Goal: Contribute content: Contribute content

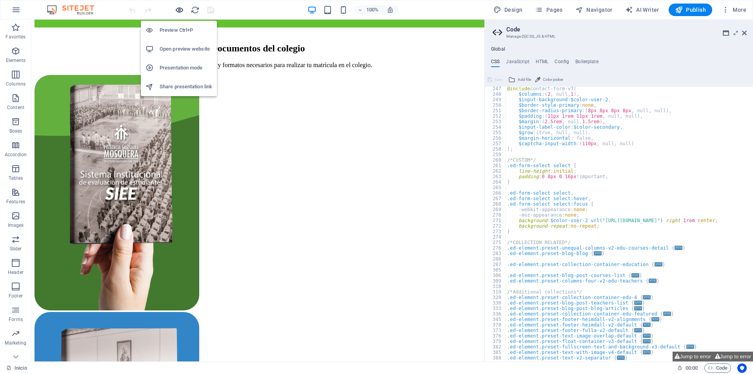
click at [175, 10] on icon "button" at bounding box center [179, 9] width 9 height 9
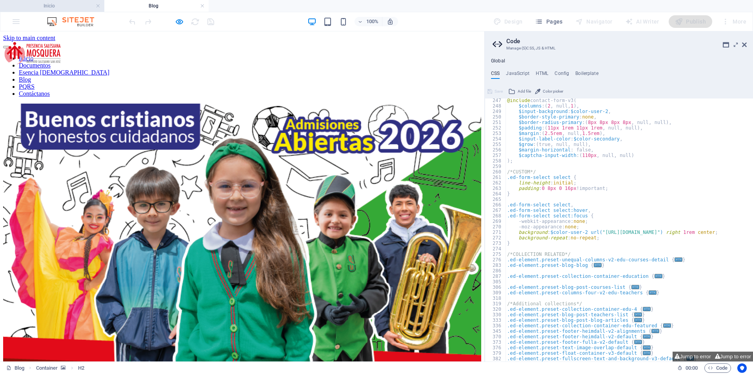
scroll to position [0, 0]
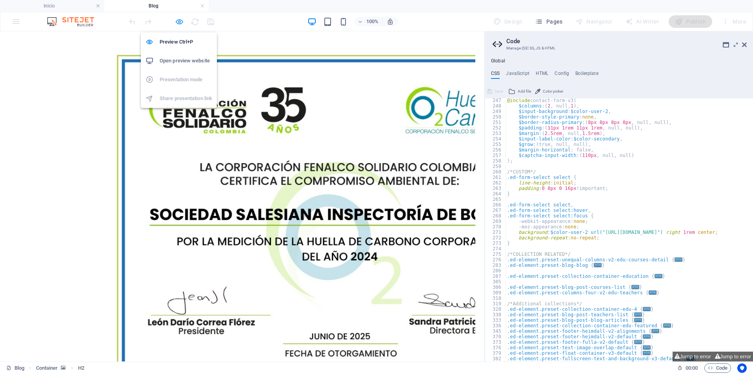
click at [180, 21] on icon "button" at bounding box center [179, 21] width 9 height 9
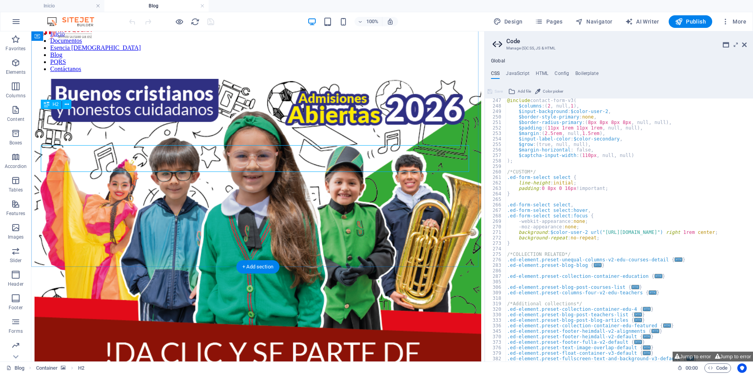
scroll to position [39, 0]
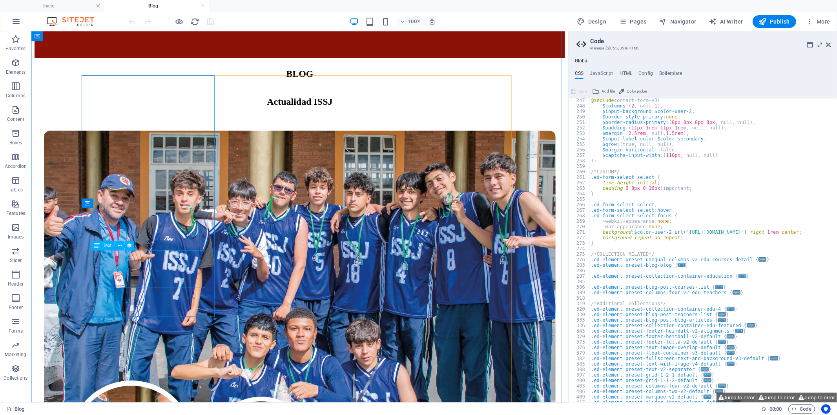
scroll to position [366, 0]
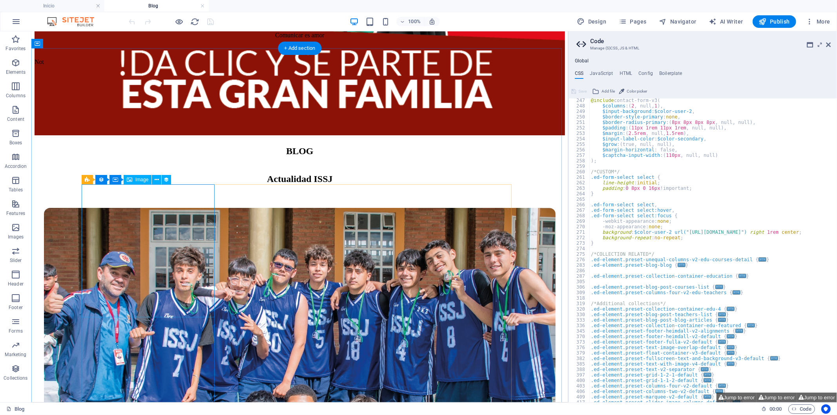
select select "%"
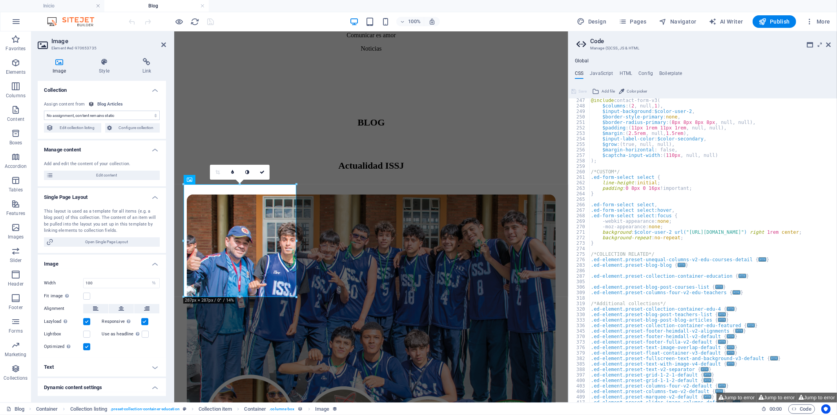
select select "article-image"
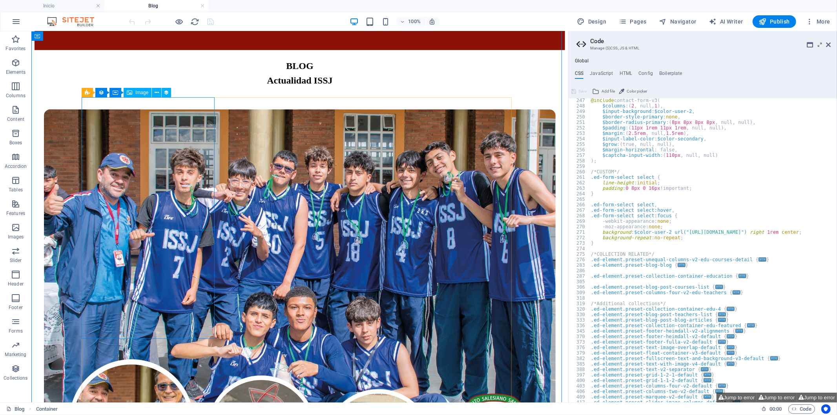
scroll to position [453, 0]
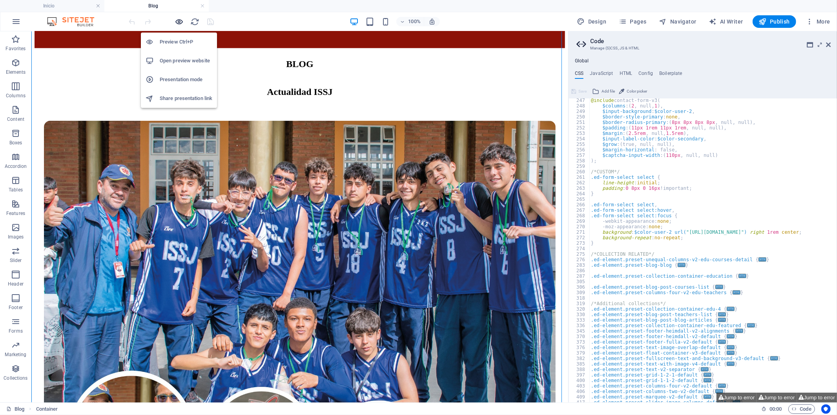
click at [183, 18] on icon "button" at bounding box center [179, 21] width 9 height 9
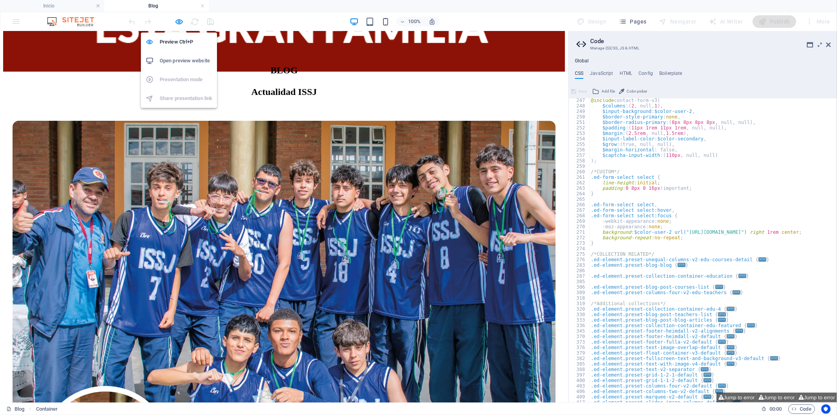
scroll to position [415, 0]
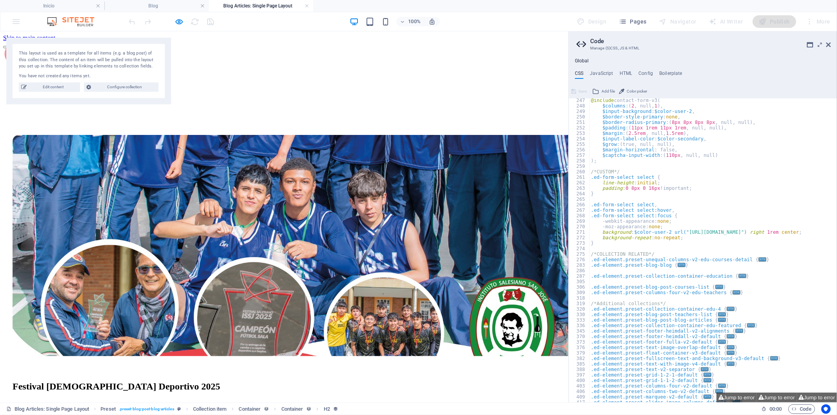
scroll to position [0, 0]
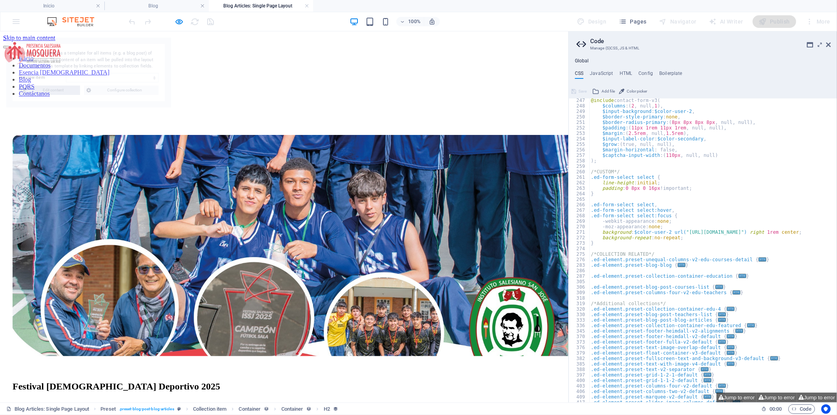
select select "6888c951ab97cd9d3d079d65"
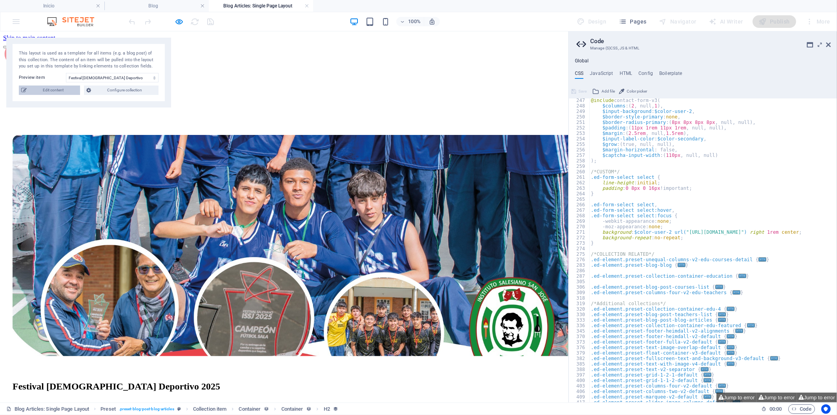
click at [66, 93] on span "Edit content" at bounding box center [53, 90] width 49 height 9
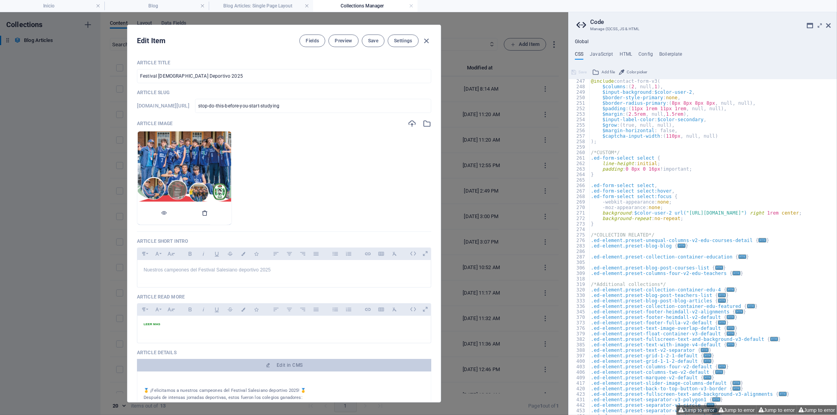
click at [232, 217] on div at bounding box center [184, 214] width 94 height 24
click at [208, 215] on icon "button" at bounding box center [205, 213] width 6 height 6
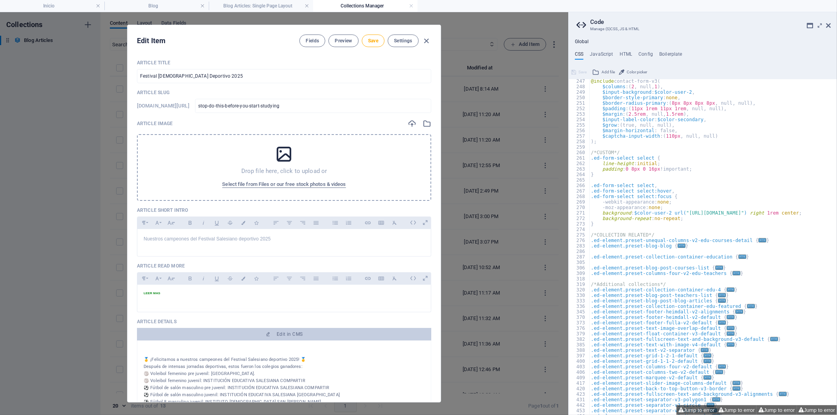
click at [266, 174] on p "Drop file here, click to upload or" at bounding box center [284, 171] width 86 height 8
click at [213, 77] on input "Festival [DEMOGRAPHIC_DATA] Deportivo 2025" at bounding box center [284, 76] width 294 height 14
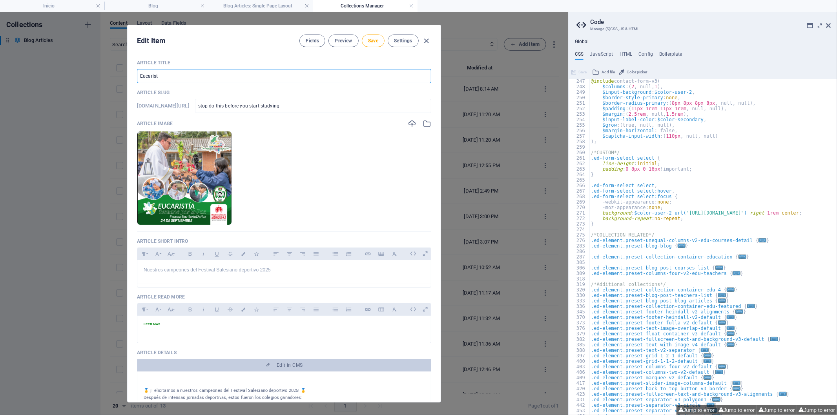
click at [158, 73] on input "Eucarist" at bounding box center [284, 76] width 294 height 14
type input "Eucaristía Semana de la paz"
click at [305, 163] on ul "Drop files here to upload them instantly" at bounding box center [284, 178] width 294 height 94
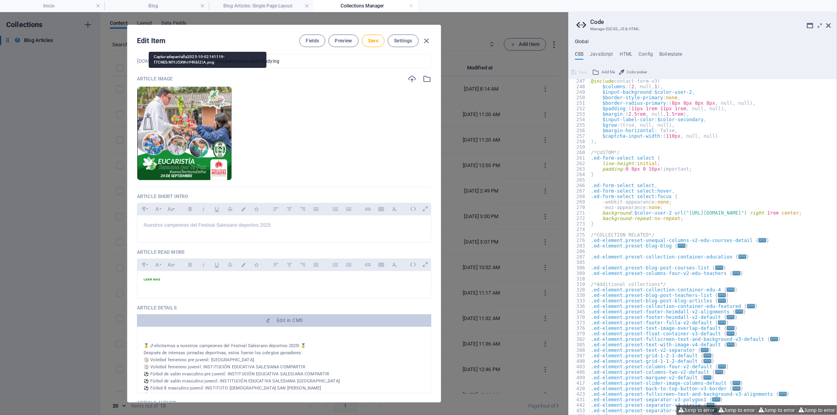
scroll to position [87, 0]
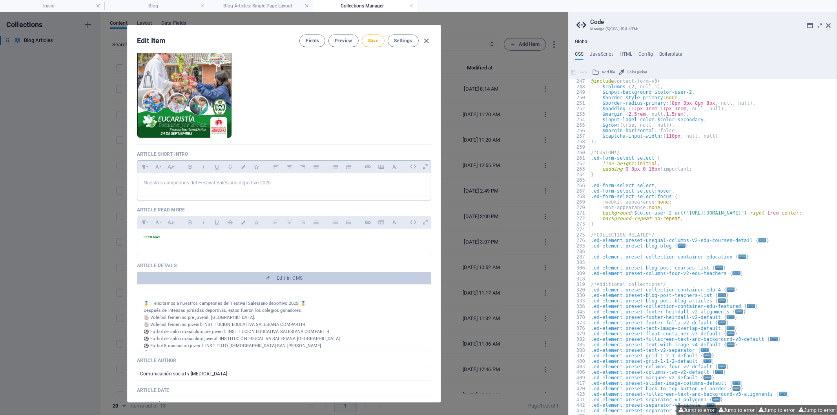
click at [264, 195] on div "Nuestros campeones del Festival Salesiano deportivo 2025" at bounding box center [284, 185] width 294 height 24
click at [262, 191] on div "Nuestros campeones del Festival Salesiano deportivo 2025" at bounding box center [284, 185] width 294 height 24
click at [226, 183] on p "Con alegría y esperanza, [DATE] conmemoramos el día en honor a [PERSON_NAME]" at bounding box center [284, 182] width 281 height 7
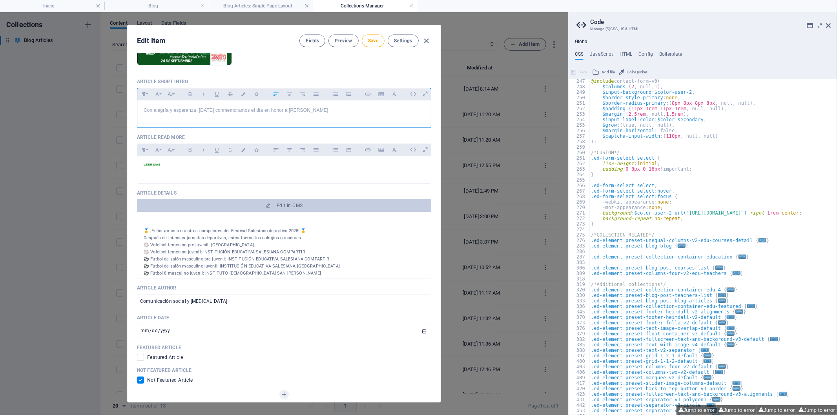
scroll to position [261, 0]
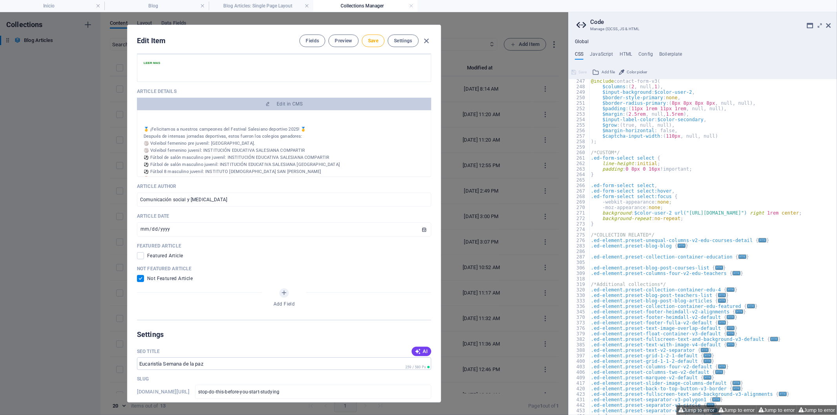
click at [281, 112] on div "🥇 ¡Felicitamos a nuestros campeones del Festival Salesiano deportivo 2025! 🥇 De…" at bounding box center [284, 143] width 294 height 67
click at [292, 105] on span "Edit in CMS" at bounding box center [290, 104] width 26 height 6
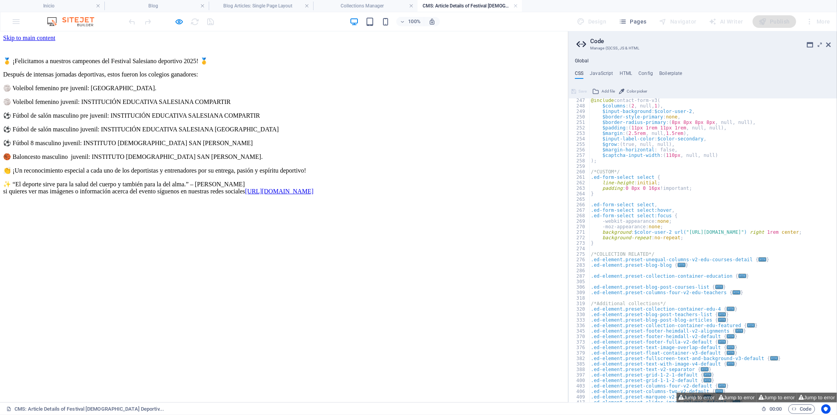
scroll to position [0, 0]
click at [251, 184] on div "🥇 ¡Felicitamos a nuestros campeones del Festival Salesiano deportivo 2025! 🥇 De…" at bounding box center [284, 126] width 562 height 150
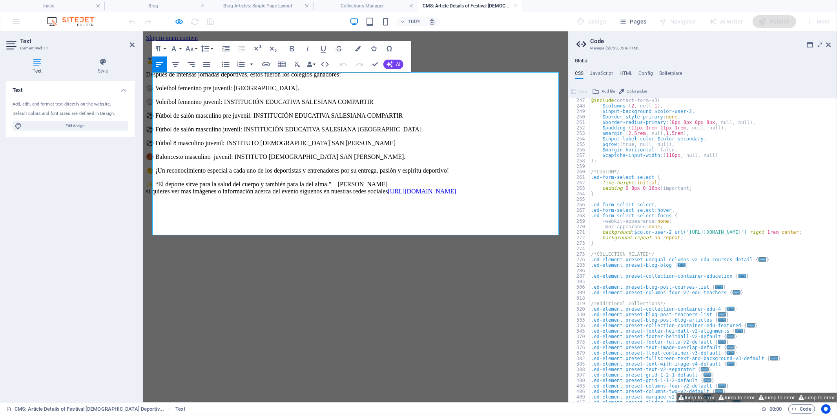
click at [251, 174] on p "👏 ¡Un reconocimiento especial a cada uno de los deportistas y entrenadores por …" at bounding box center [355, 169] width 419 height 7
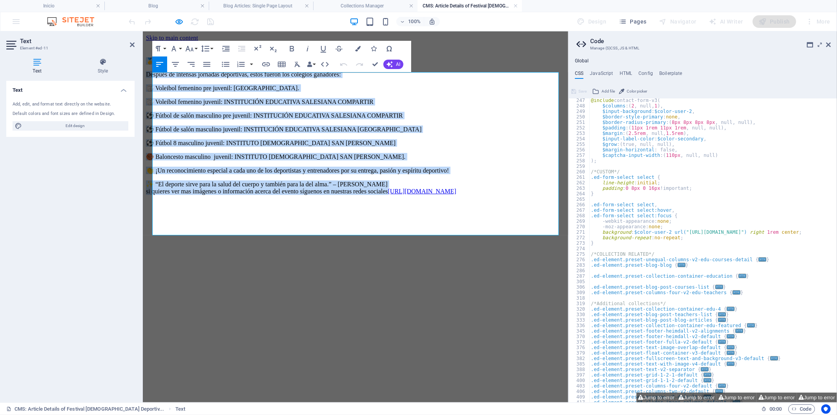
drag, startPoint x: 518, startPoint y: 217, endPoint x: 157, endPoint y: 77, distance: 386.7
click at [157, 77] on div "🥇 ¡Felicitamos a nuestros campeones del Festival Salesiano deportivo 2025! 🥇 De…" at bounding box center [355, 126] width 419 height 138
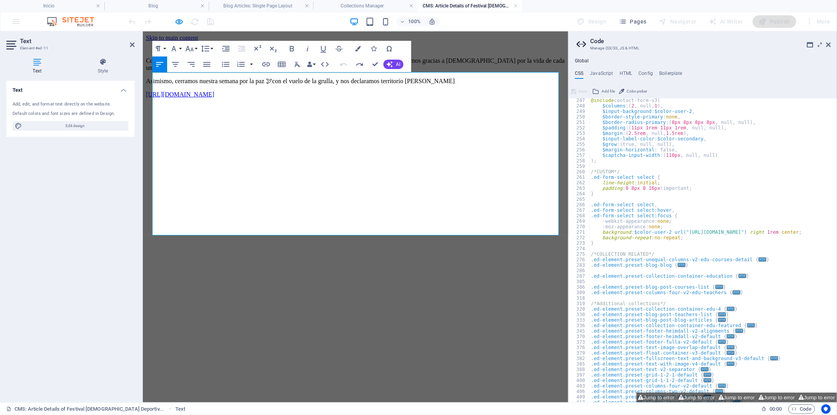
scroll to position [2320, 3]
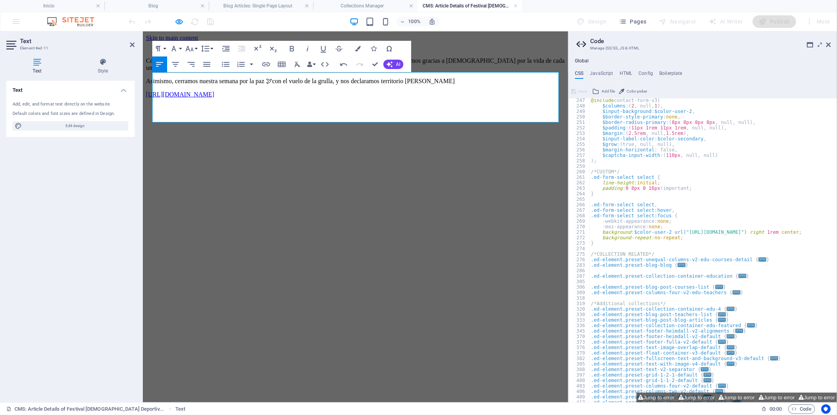
click at [372, 98] on p "[URL][DOMAIN_NAME]" at bounding box center [355, 94] width 419 height 7
drag, startPoint x: 339, startPoint y: 115, endPoint x: 285, endPoint y: 155, distance: 67.2
click at [146, 104] on div "Con alegría y esperanza, [DATE] conmemoramos el día en honor a [PERSON_NAME]. J…" at bounding box center [355, 72] width 419 height 63
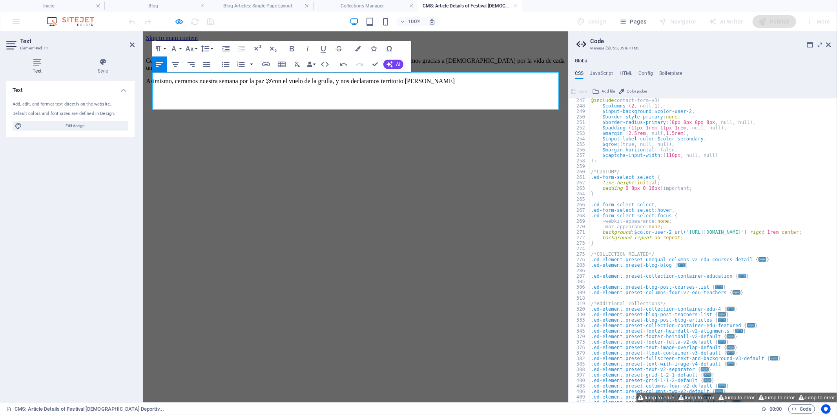
click at [345, 94] on html "Skip to main content Con alegría y esperanza, [DATE] conmemoramos el día en hon…" at bounding box center [354, 62] width 425 height 63
click at [177, 22] on icon "button" at bounding box center [179, 21] width 9 height 9
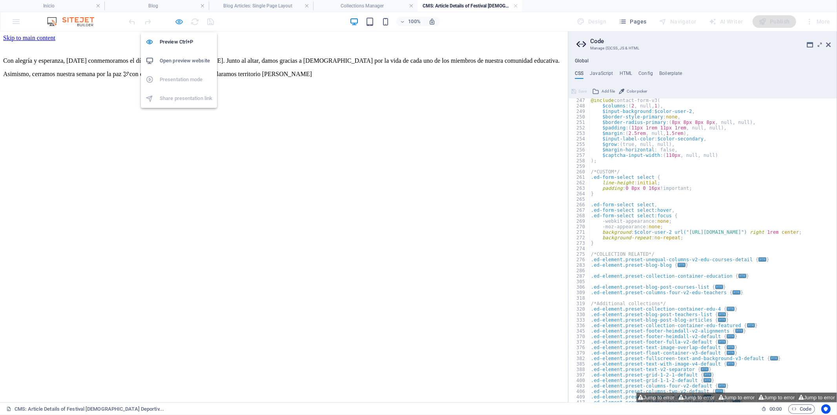
drag, startPoint x: 178, startPoint y: 19, endPoint x: 184, endPoint y: 20, distance: 5.5
click at [179, 19] on icon "button" at bounding box center [179, 21] width 9 height 9
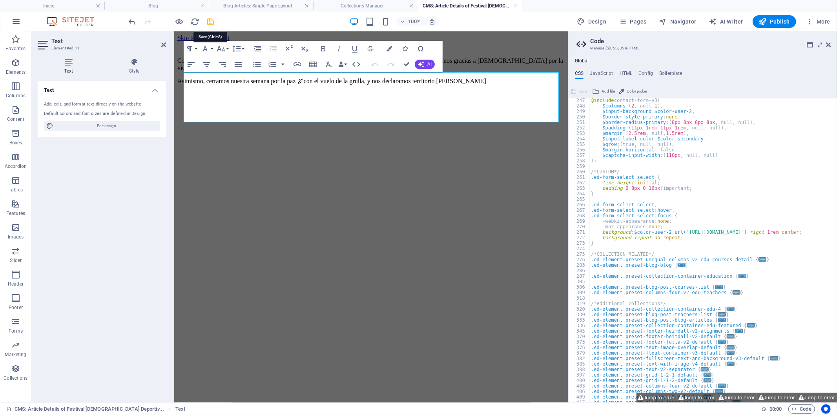
drag, startPoint x: 210, startPoint y: 21, endPoint x: 162, endPoint y: 64, distance: 64.2
click at [210, 21] on icon "save" at bounding box center [210, 21] width 9 height 9
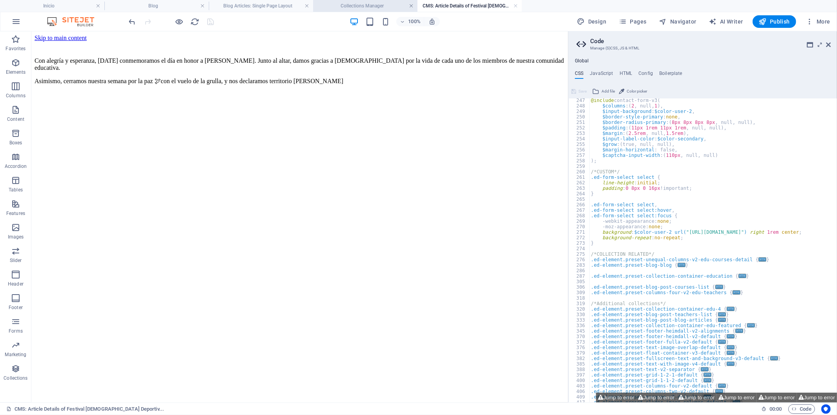
click at [410, 5] on link at bounding box center [411, 5] width 5 height 7
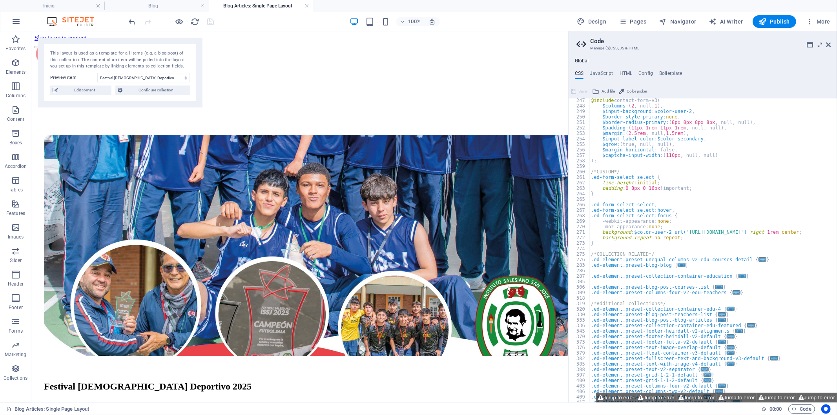
scroll to position [0, 6]
click at [310, 6] on h4 "Blog Articles: Single Page Layout" at bounding box center [261, 6] width 104 height 9
click at [307, 6] on link at bounding box center [307, 5] width 5 height 7
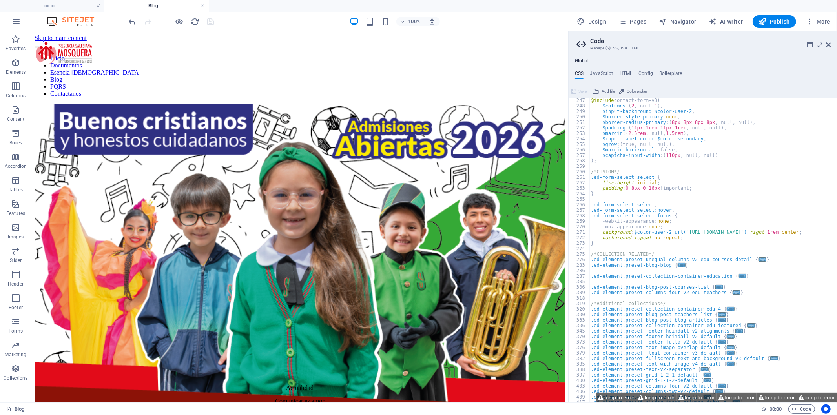
scroll to position [415, 0]
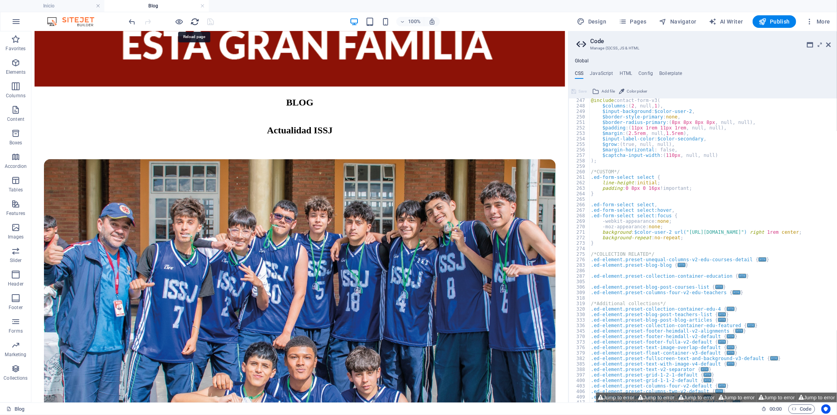
click at [192, 20] on icon "reload" at bounding box center [195, 21] width 9 height 9
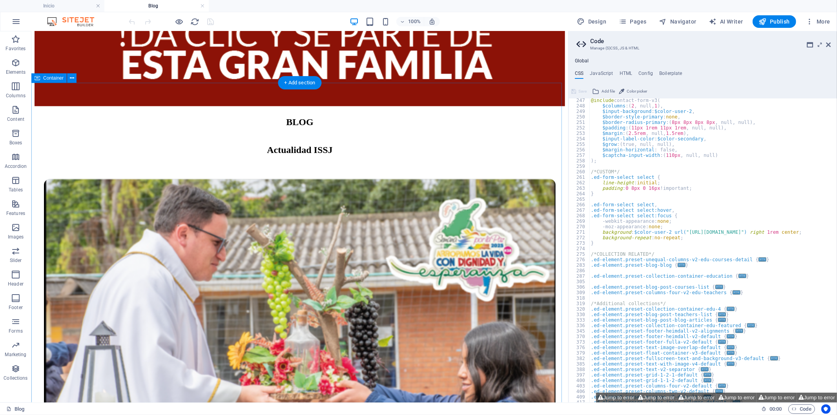
scroll to position [436, 0]
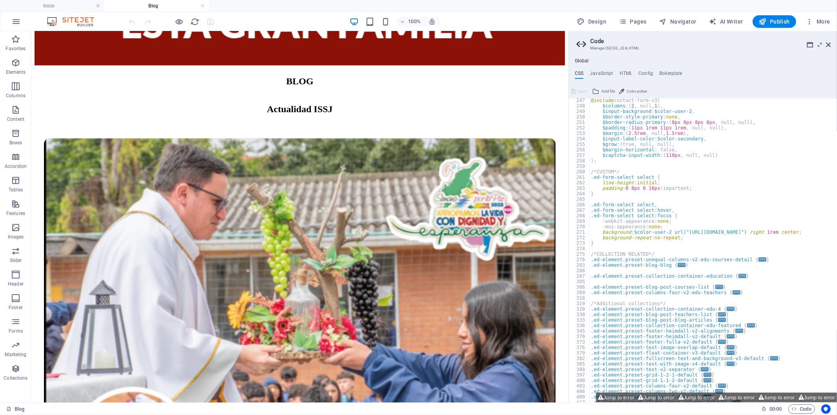
click at [174, 21] on div at bounding box center [172, 21] width 88 height 13
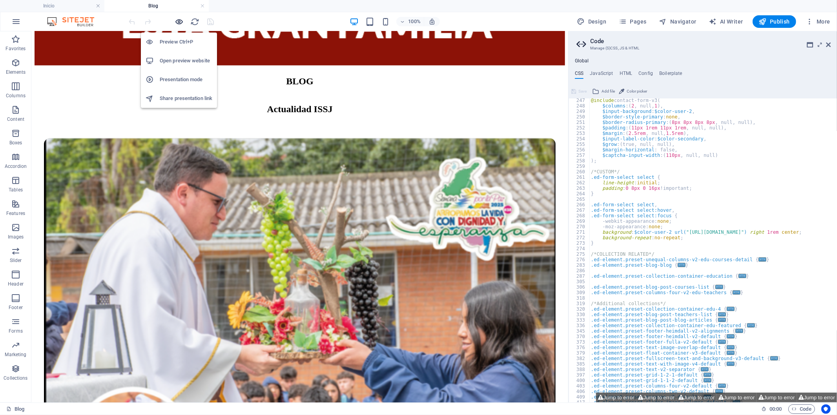
click at [179, 18] on icon "button" at bounding box center [179, 21] width 9 height 9
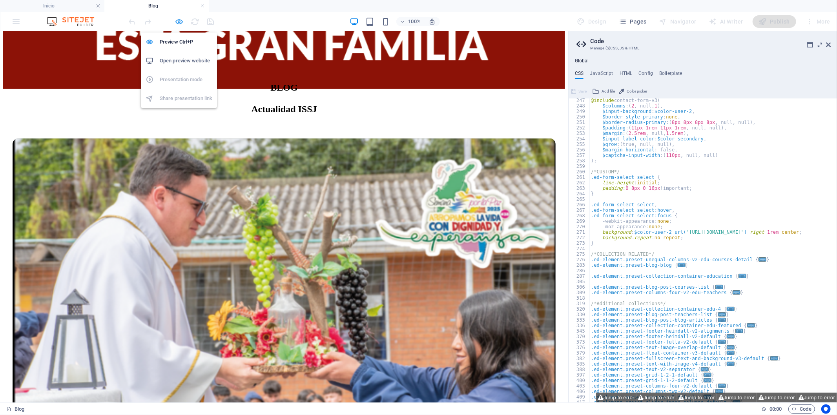
scroll to position [398, 0]
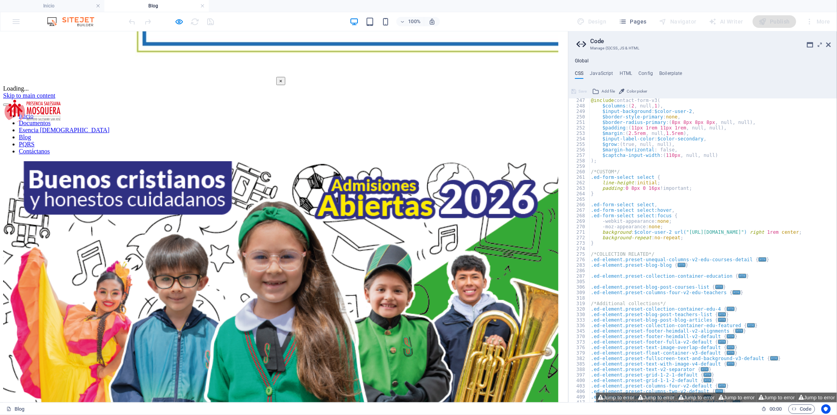
click at [632, 68] on div "Global CSS JavaScript HTML Config Boilerplate .ed-element.preset-boxes-v3-edu {…" at bounding box center [703, 230] width 268 height 345
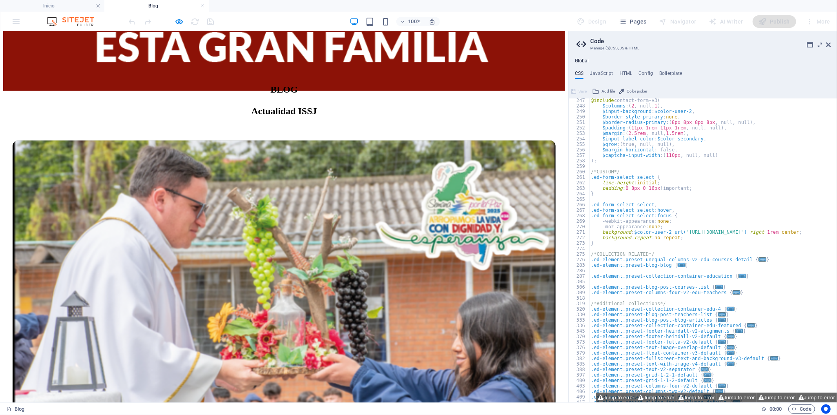
scroll to position [441, 0]
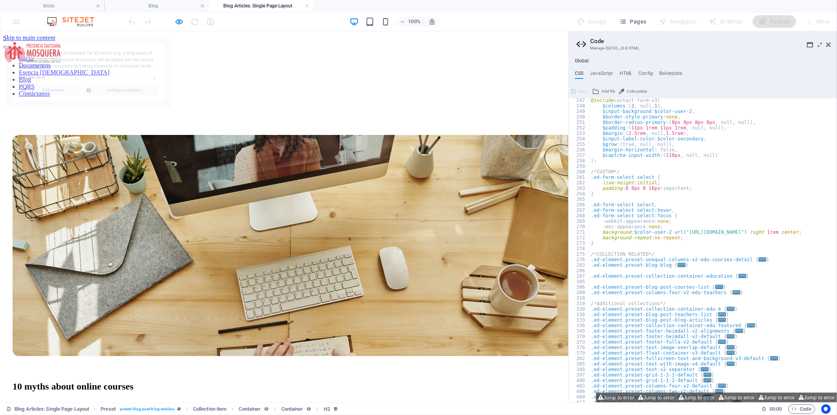
scroll to position [0, 0]
select select "6888c951ab97cd9d3d079d65"
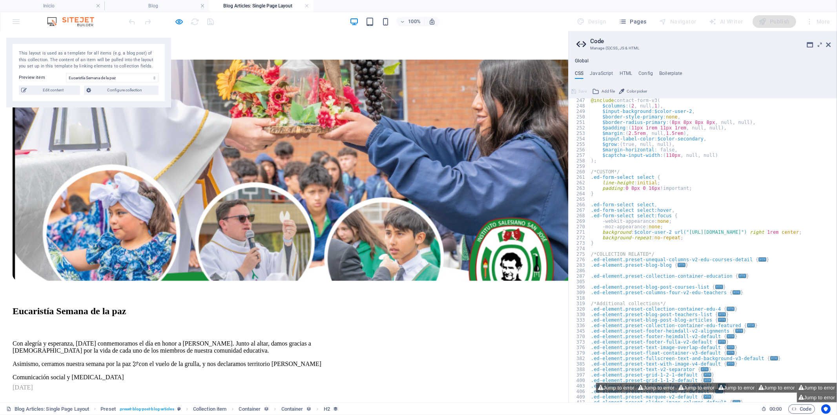
scroll to position [87, 0]
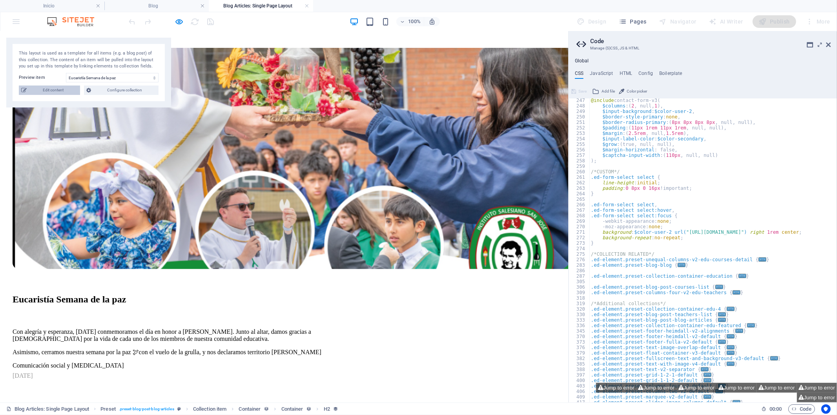
click at [50, 86] on span "Edit content" at bounding box center [53, 90] width 49 height 9
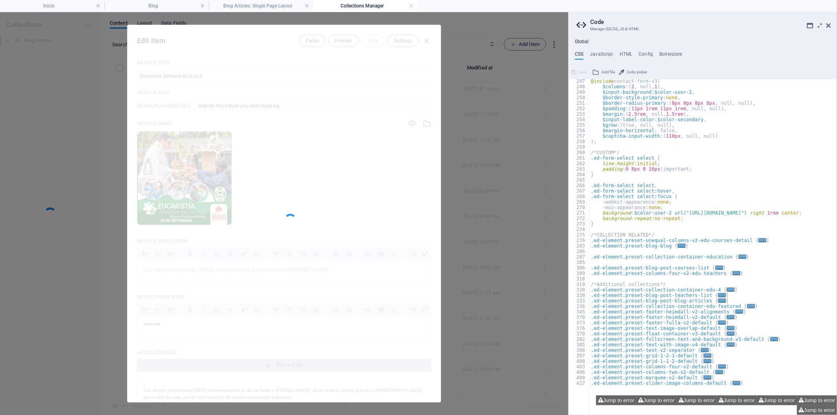
scroll to position [0, 0]
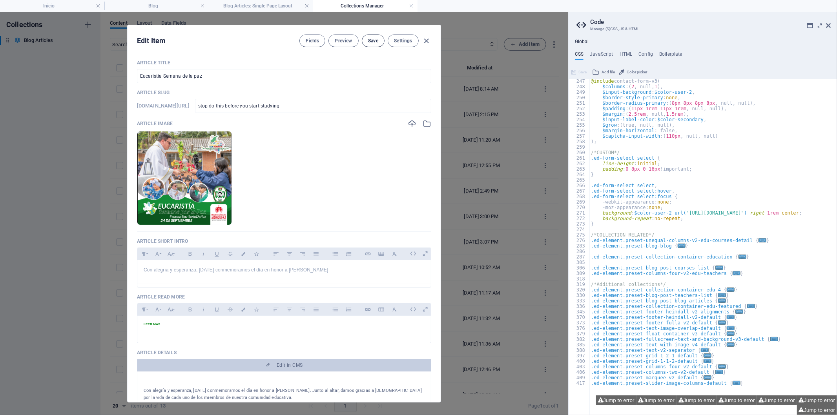
click at [374, 38] on span "Save" at bounding box center [373, 41] width 10 height 6
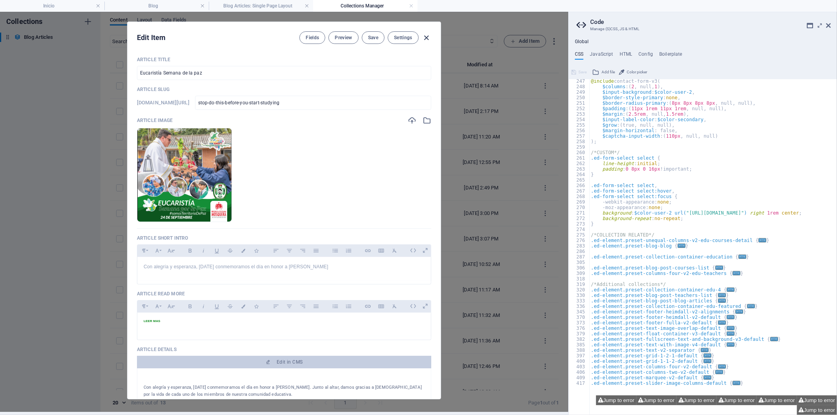
click at [422, 36] on icon "button" at bounding box center [426, 37] width 9 height 9
type input "[DATE]"
checkbox input "false"
type input "stop-do-this-before-you-start-studying"
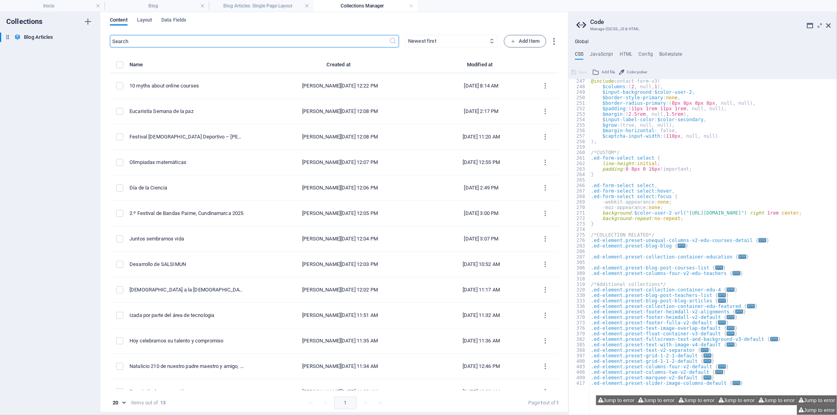
click at [403, 5] on h4 "Collections Manager" at bounding box center [365, 6] width 104 height 9
click at [410, 5] on link at bounding box center [411, 5] width 5 height 7
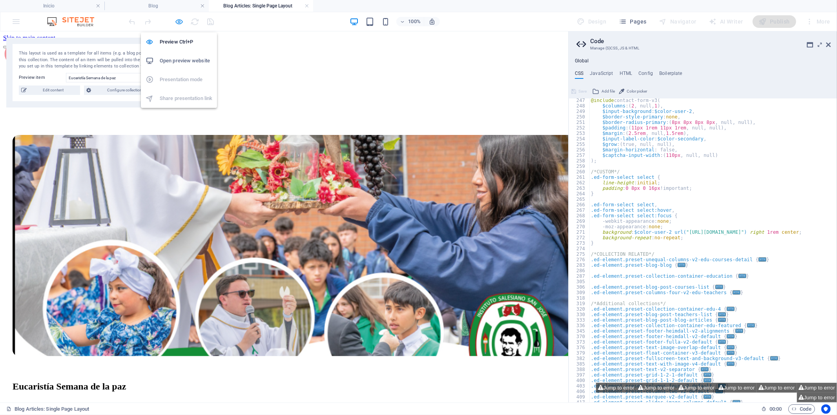
click at [182, 21] on icon "button" at bounding box center [179, 21] width 9 height 9
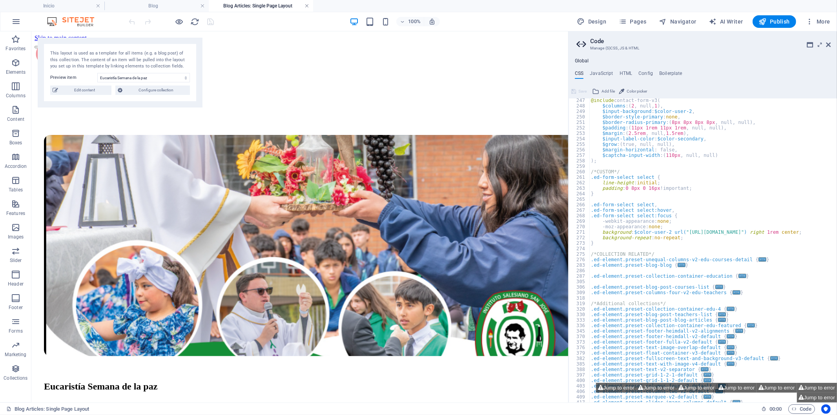
click at [306, 5] on link at bounding box center [307, 5] width 5 height 7
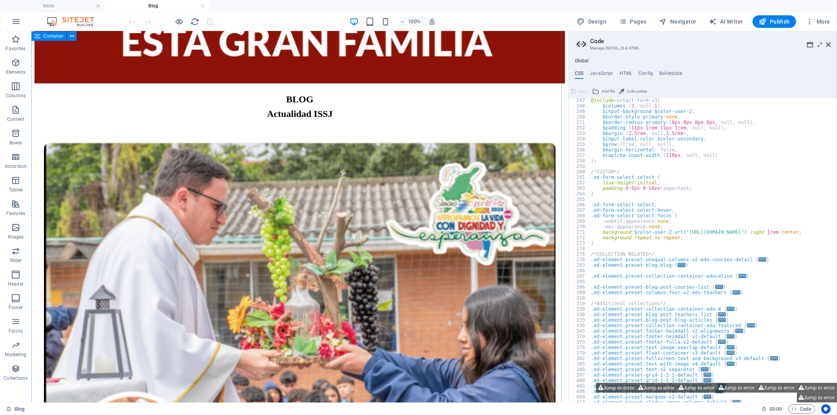
scroll to position [398, 0]
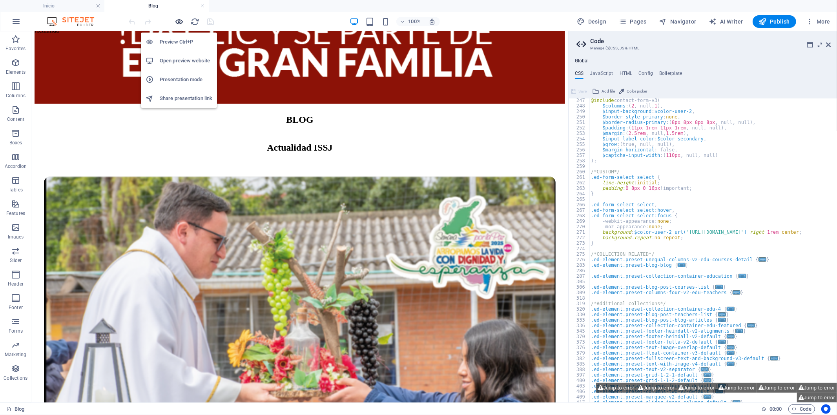
click at [183, 22] on icon "button" at bounding box center [179, 21] width 9 height 9
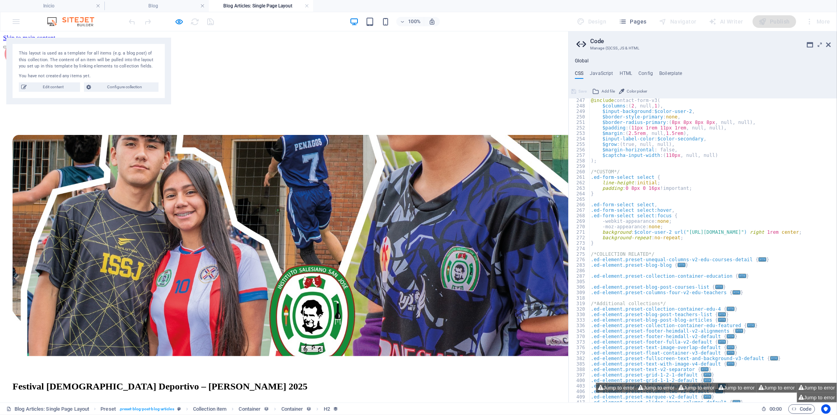
scroll to position [0, 0]
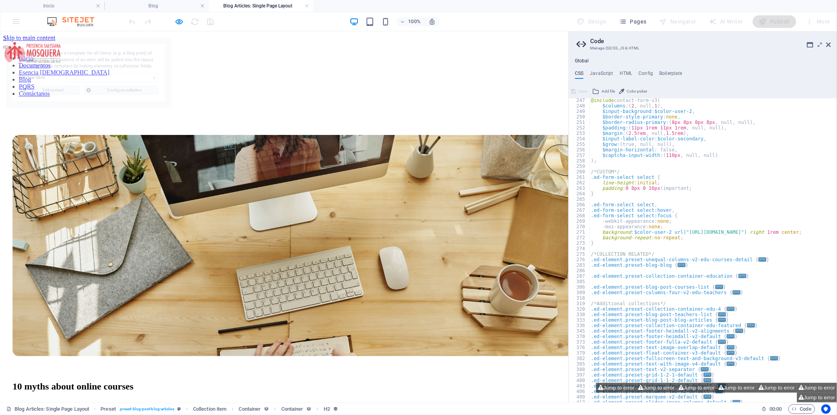
select select "6888c951ab97cd9d3d079d60"
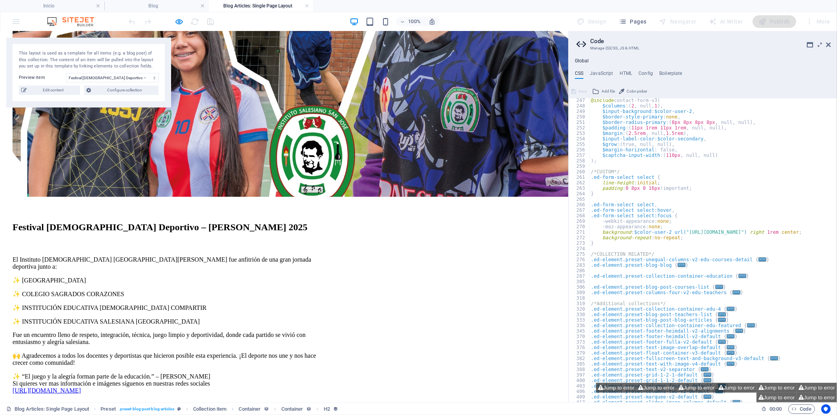
scroll to position [218, 0]
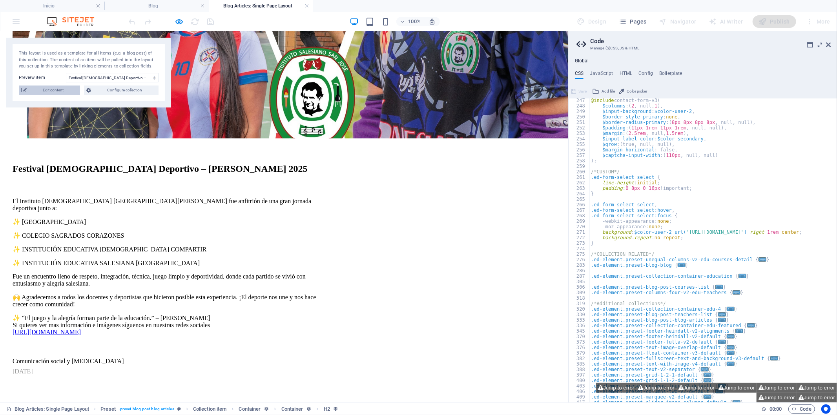
click at [55, 93] on span "Edit content" at bounding box center [53, 90] width 49 height 9
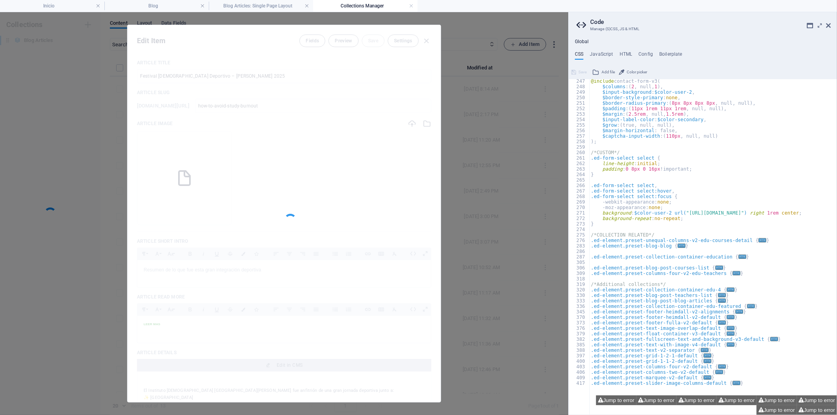
scroll to position [0, 0]
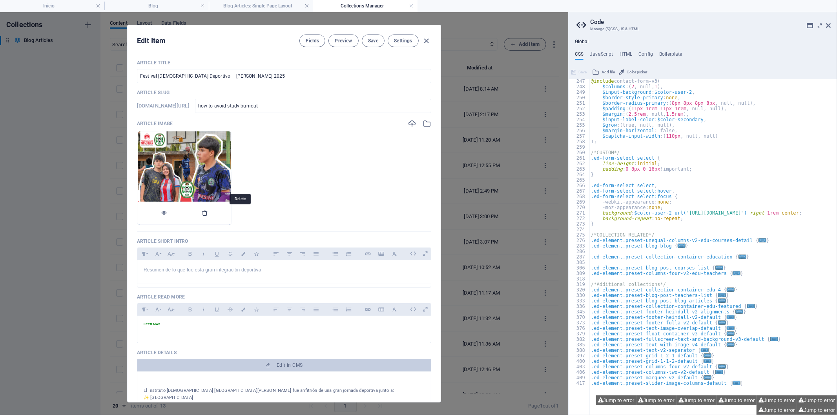
click at [208, 210] on icon "button" at bounding box center [205, 213] width 6 height 6
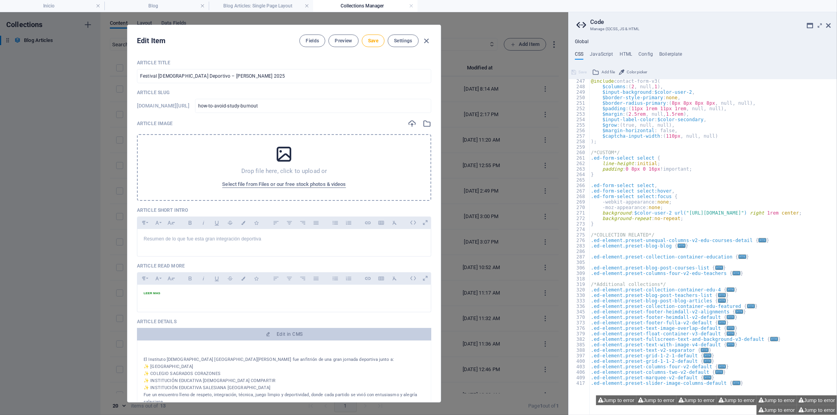
click at [260, 162] on div "Drop file here, click to upload or Select file from Files or our free stock pho…" at bounding box center [284, 167] width 294 height 67
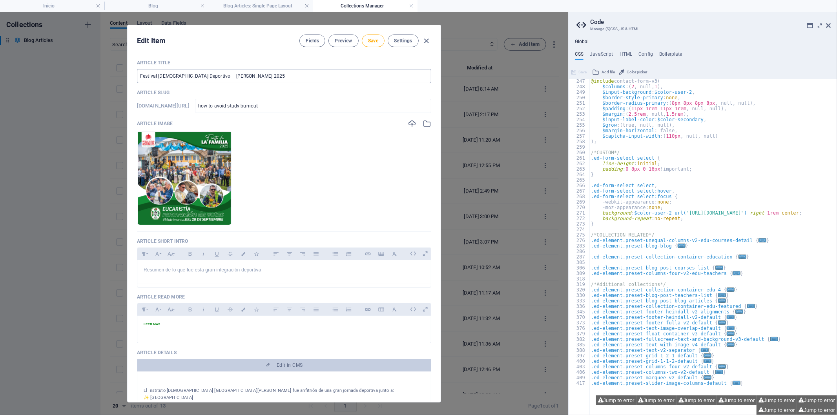
click at [270, 71] on input "Festival [DEMOGRAPHIC_DATA] Deportivo – [PERSON_NAME] 2025" at bounding box center [284, 76] width 294 height 14
type input "F"
click at [144, 73] on input "Dia de la familia" at bounding box center [284, 76] width 294 height 14
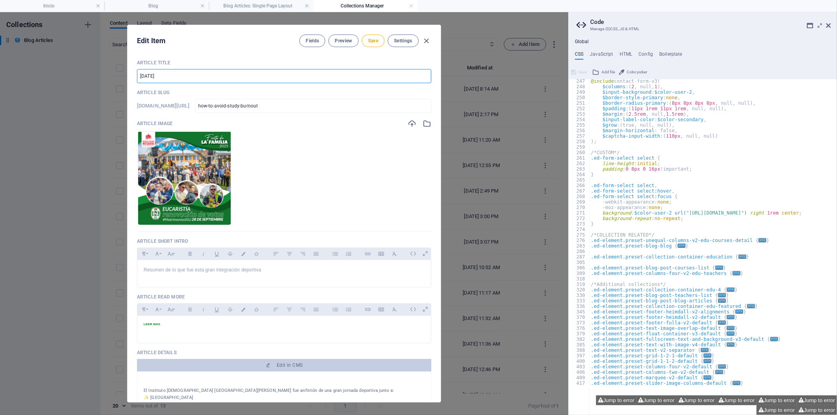
click at [238, 81] on input "[DATE]" at bounding box center [284, 76] width 294 height 14
click at [182, 79] on input "[DATE] - Eucaristia renovacion de fotos" at bounding box center [284, 76] width 294 height 14
click at [209, 75] on input "[DATE] - Eucaristía renovacion de fotos" at bounding box center [284, 76] width 294 height 14
click at [264, 87] on div "Article Title [DATE] - Eucaristía renovación de fotos ​ Article Slug [DOMAIN_NA…" at bounding box center [284, 321] width 294 height 522
click at [257, 77] on input "[DATE] - Eucaristía renovación de fotos" at bounding box center [284, 76] width 294 height 14
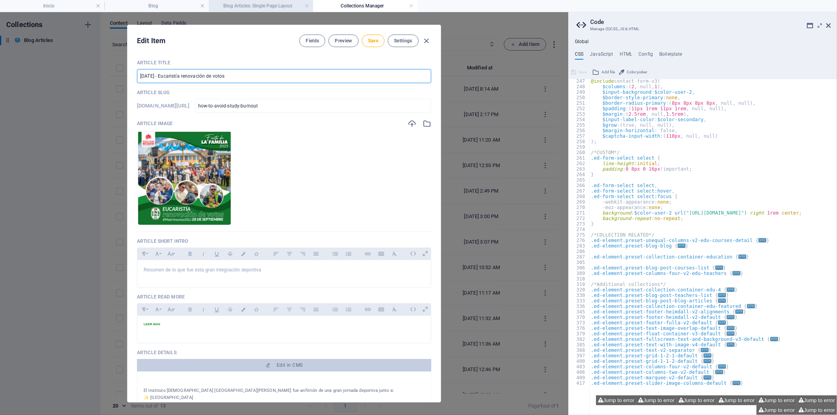
type input "[DATE] - Eucaristía renovación de votos"
click at [246, 271] on p "Resumen de lo que fue esta gran integración deportiva" at bounding box center [284, 269] width 281 height 7
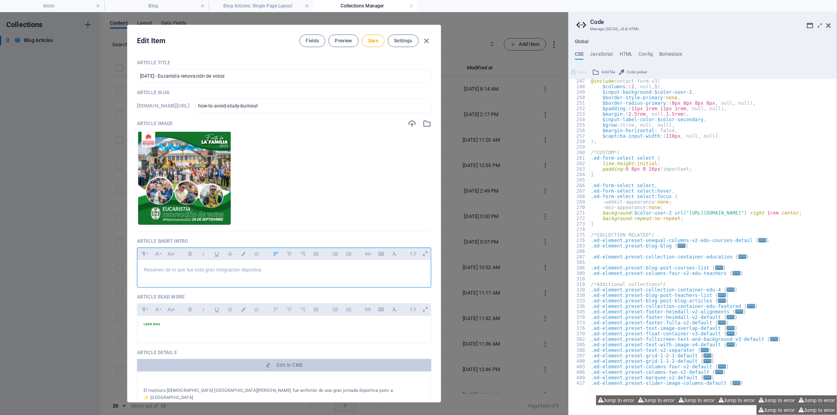
click at [246, 271] on p "Resumen de lo que fue esta gran integración deportiva" at bounding box center [284, 269] width 281 height 7
click at [146, 269] on p "celebramos la renovación de los votos matrimoniales de nuestros padres de famil…" at bounding box center [284, 269] width 281 height 7
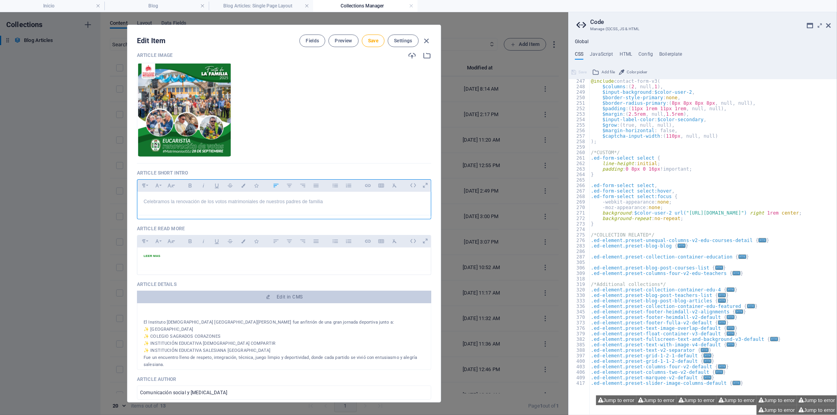
scroll to position [131, 0]
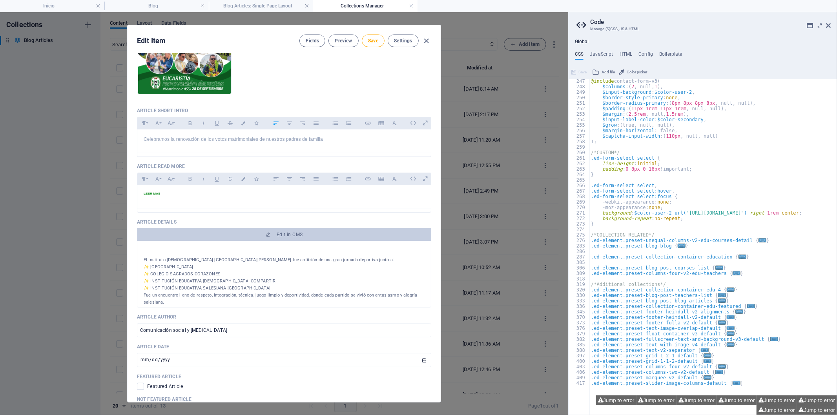
click at [197, 265] on p "✨ [GEOGRAPHIC_DATA]" at bounding box center [284, 267] width 281 height 7
click at [229, 277] on p "✨ COLEGIO SAGRADOS CORAZONES" at bounding box center [284, 274] width 281 height 7
click at [270, 237] on span "Edit in CMS" at bounding box center [284, 235] width 288 height 6
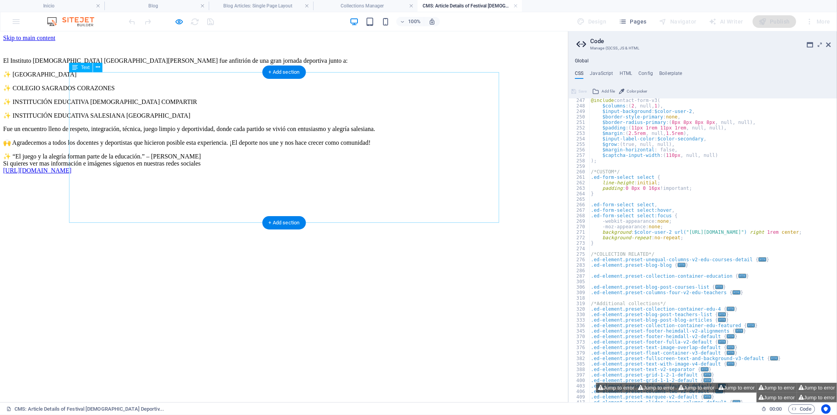
scroll to position [0, 0]
click at [273, 139] on div "El Instituto [DEMOGRAPHIC_DATA] [GEOGRAPHIC_DATA][PERSON_NAME] fue anfitrión de…" at bounding box center [284, 115] width 562 height 129
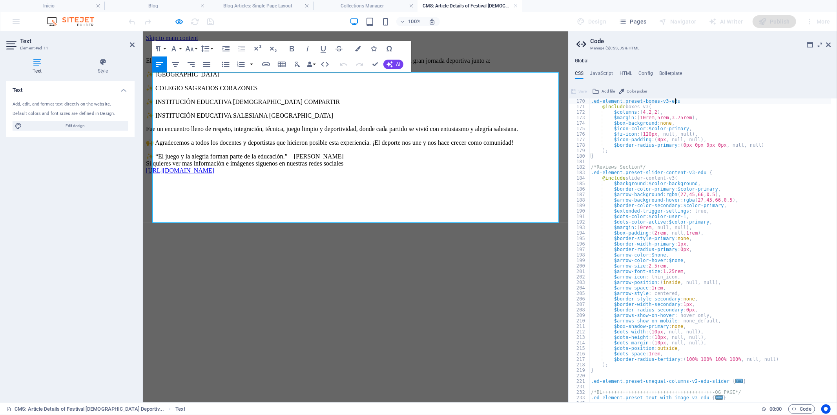
scroll to position [110, 0]
type textarea ".ed-element.preset-boxes-v3-edu {"
click at [367, 196] on div "El Instituto [DEMOGRAPHIC_DATA] [GEOGRAPHIC_DATA][PERSON_NAME] fue anfitrión de…" at bounding box center [355, 118] width 419 height 155
click at [356, 146] on p "🙌 Agradecemos a todos los docentes y deportistas que hicieron posible esta expe…" at bounding box center [355, 142] width 419 height 7
drag, startPoint x: 359, startPoint y: 219, endPoint x: 190, endPoint y: 93, distance: 210.6
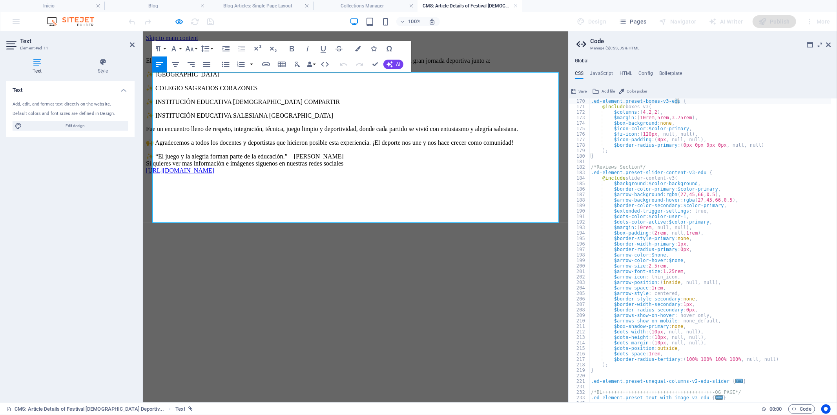
click at [190, 93] on div "El Instituto [DEMOGRAPHIC_DATA] [GEOGRAPHIC_DATA][PERSON_NAME] fue anfitrión de…" at bounding box center [355, 115] width 419 height 117
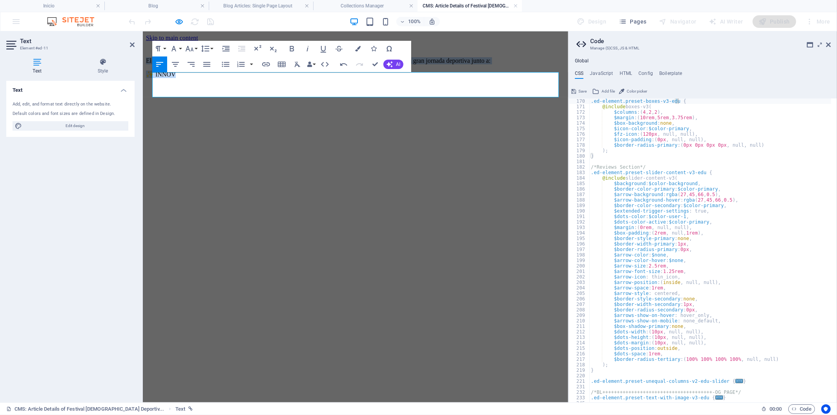
drag, startPoint x: 204, startPoint y: 90, endPoint x: 153, endPoint y: 74, distance: 53.5
click at [153, 74] on div "El Instituto [DEMOGRAPHIC_DATA] [GEOGRAPHIC_DATA][PERSON_NAME] fue anfitrión de…" at bounding box center [355, 67] width 419 height 21
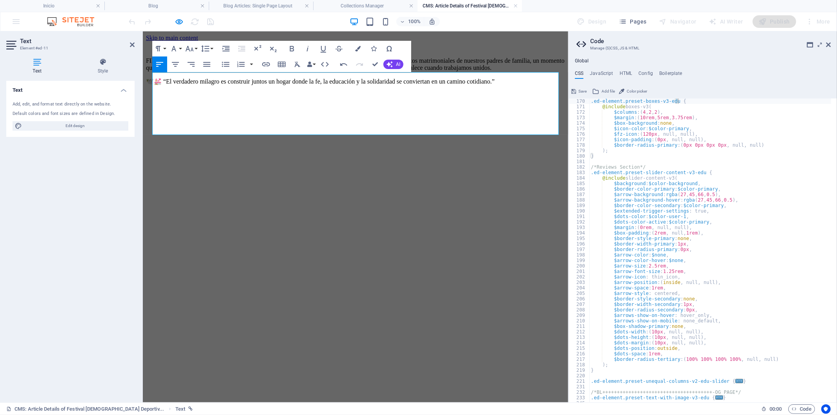
scroll to position [3463, 2]
drag, startPoint x: 379, startPoint y: 66, endPoint x: 376, endPoint y: 36, distance: 30.0
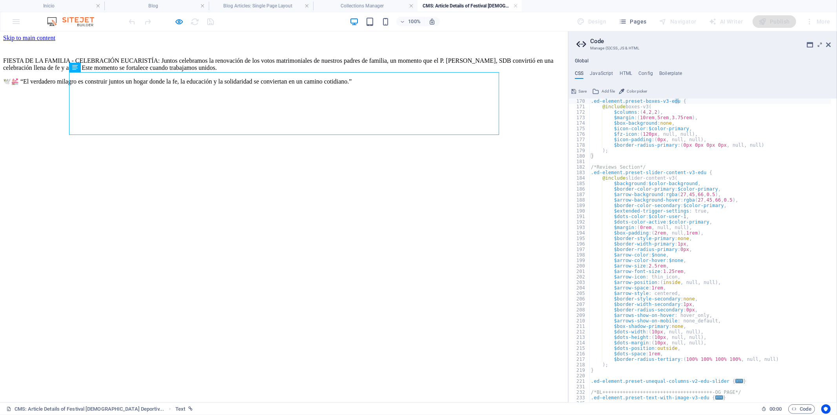
drag, startPoint x: 517, startPoint y: 306, endPoint x: 511, endPoint y: 306, distance: 5.5
click at [516, 110] on html "Skip to main content FIESTA DE LA FAMILIA - CELEBRACIÓN EUCARISTÍA: Juntos cele…" at bounding box center [284, 70] width 568 height 79
click at [181, 17] on icon "button" at bounding box center [179, 21] width 9 height 9
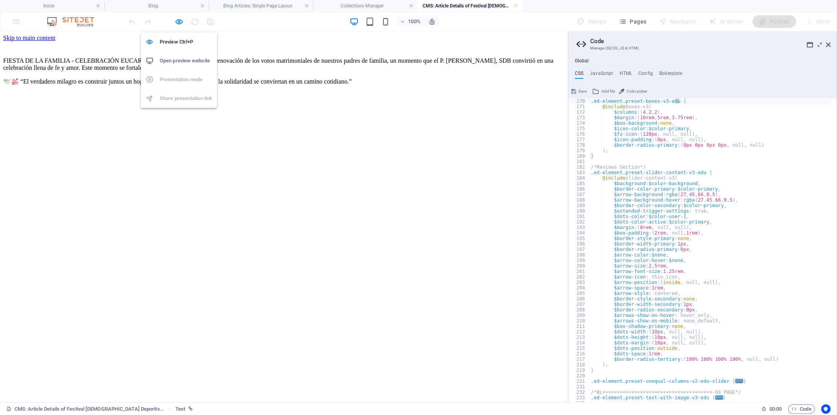
drag, startPoint x: 181, startPoint y: 20, endPoint x: 177, endPoint y: 14, distance: 7.5
click at [179, 17] on icon "button" at bounding box center [179, 21] width 9 height 9
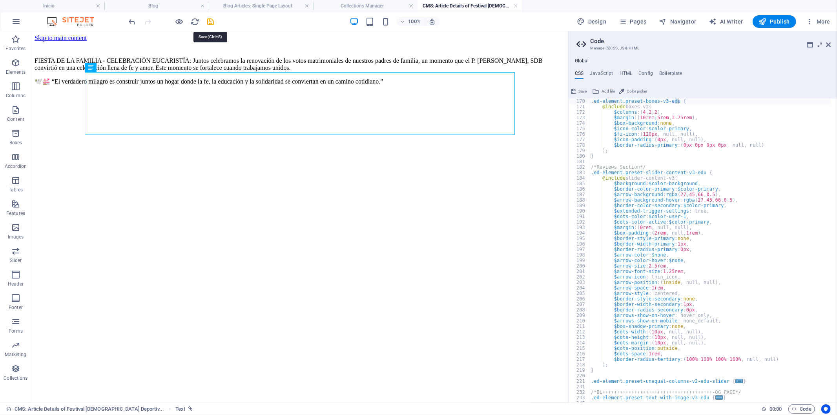
click at [211, 24] on icon "save" at bounding box center [210, 21] width 9 height 9
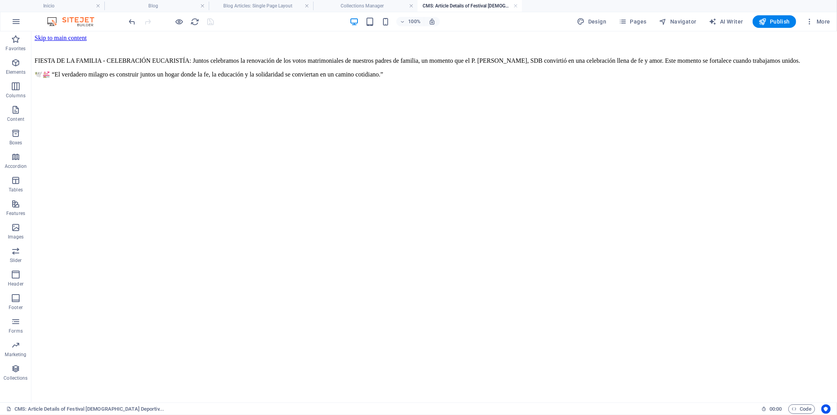
click at [513, 2] on h4 "CMS: Article Details of Festival [DEMOGRAPHIC_DATA] Deportiv..." at bounding box center [470, 6] width 104 height 9
click at [516, 5] on link at bounding box center [515, 5] width 5 height 7
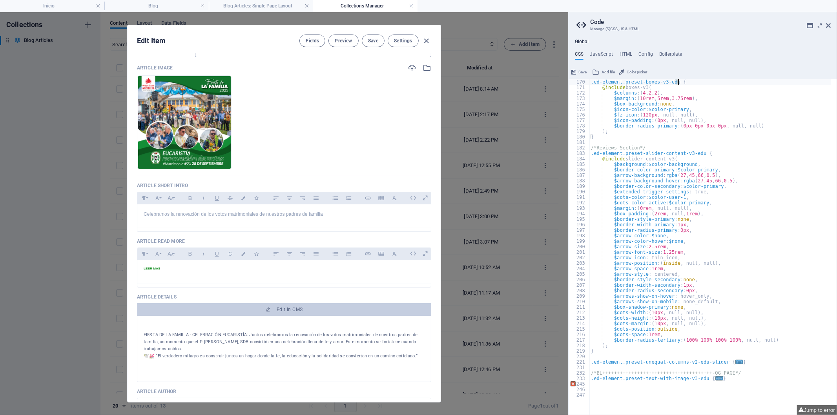
scroll to position [0, 0]
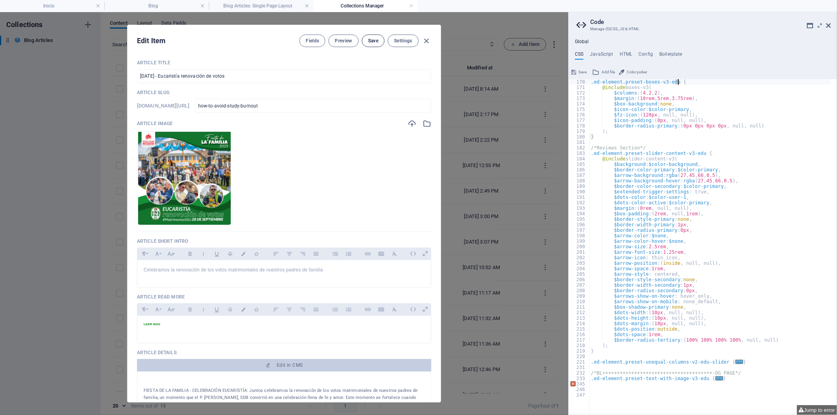
click at [366, 38] on button "Save" at bounding box center [373, 41] width 23 height 13
click at [375, 40] on span "Save" at bounding box center [373, 41] width 10 height 6
drag, startPoint x: 425, startPoint y: 40, endPoint x: 420, endPoint y: 45, distance: 6.9
click at [422, 42] on icon "button" at bounding box center [426, 40] width 9 height 9
type input "[DATE]"
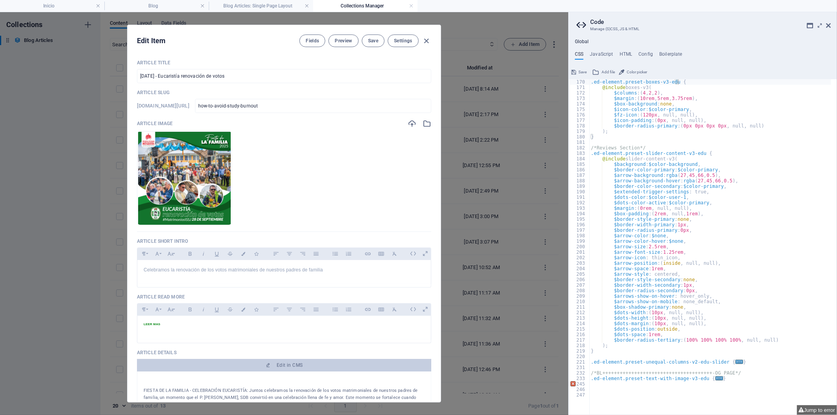
checkbox input "false"
type input "how-to-avoid-study-burnout"
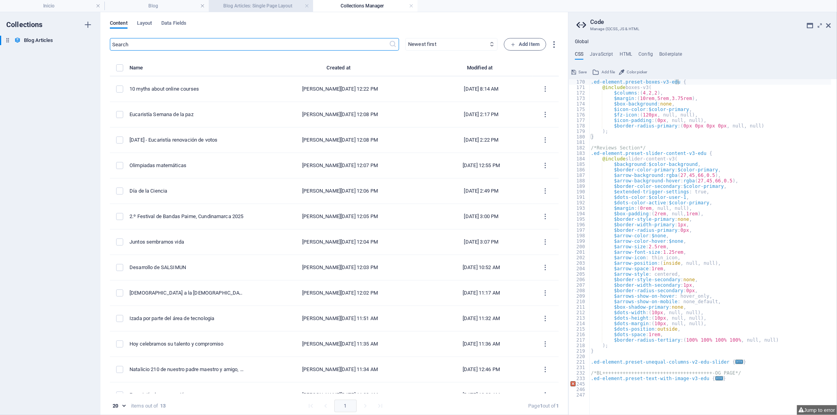
click at [304, 6] on h4 "Blog Articles: Single Page Layout" at bounding box center [261, 6] width 104 height 9
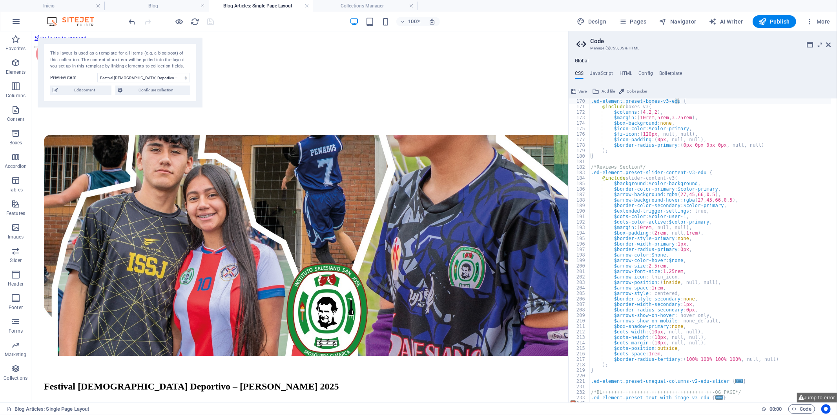
scroll to position [218, 0]
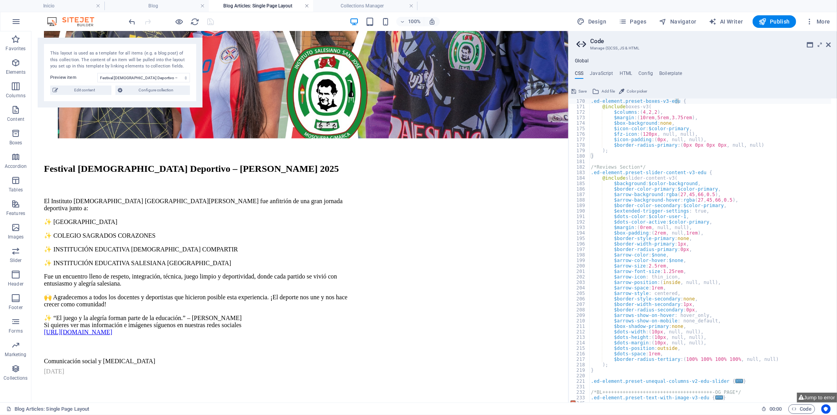
click at [307, 4] on link at bounding box center [307, 5] width 5 height 7
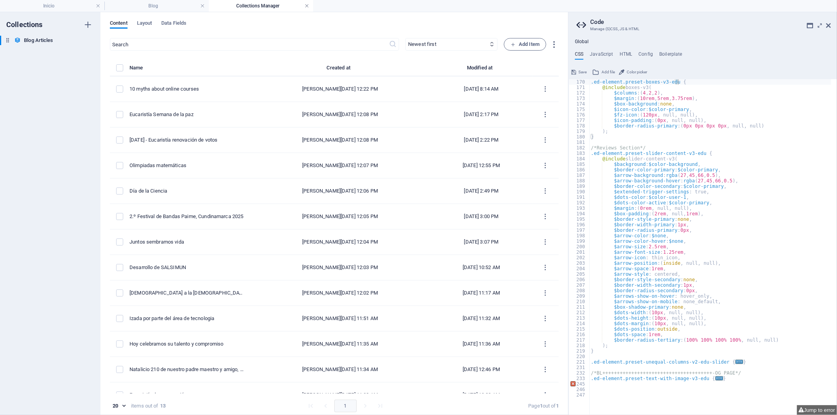
click at [305, 6] on link at bounding box center [307, 5] width 5 height 7
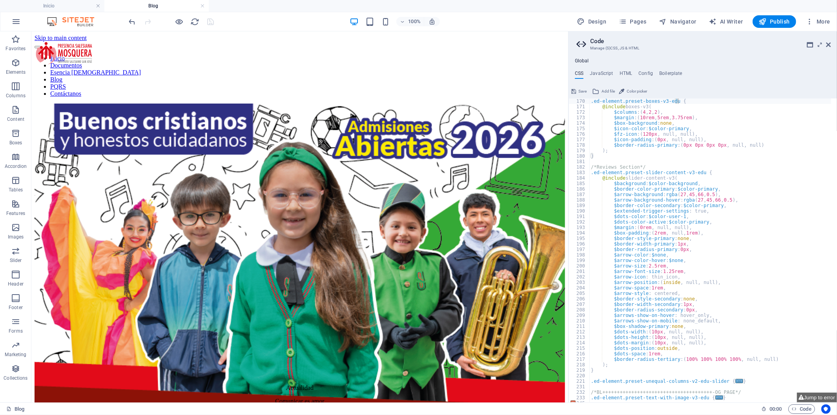
scroll to position [359, 0]
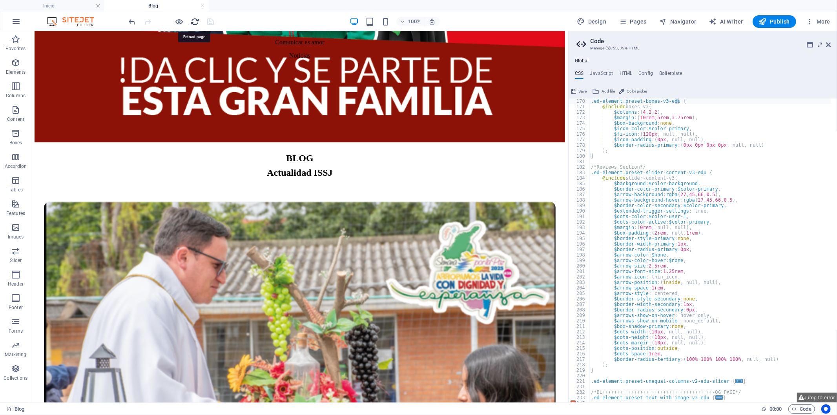
click at [193, 19] on icon "reload" at bounding box center [195, 21] width 9 height 9
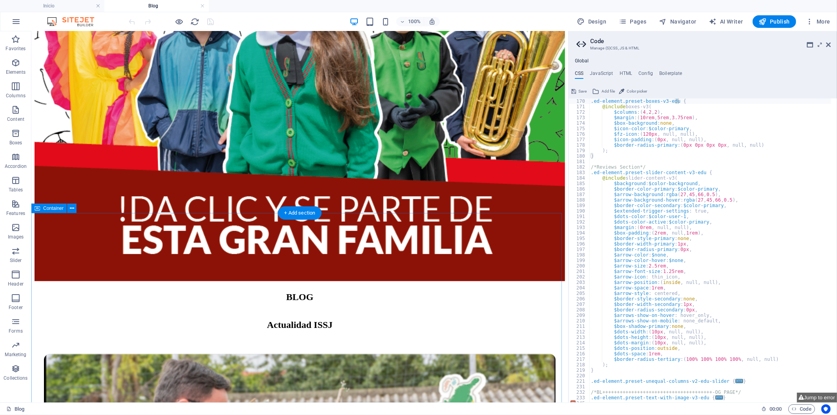
scroll to position [392, 0]
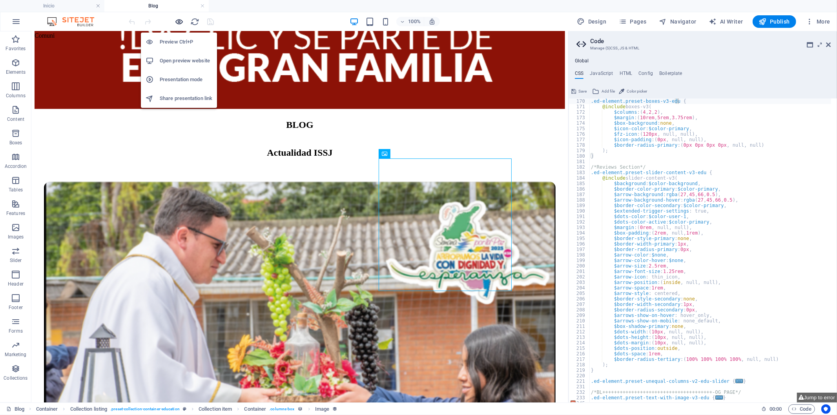
click at [182, 17] on icon "button" at bounding box center [179, 21] width 9 height 9
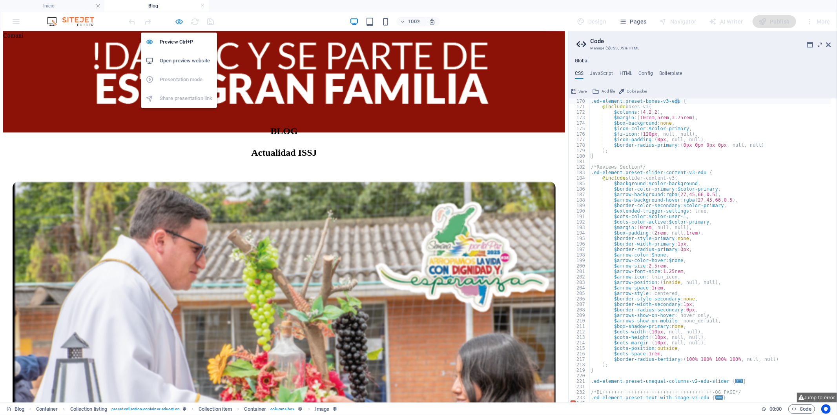
scroll to position [354, 0]
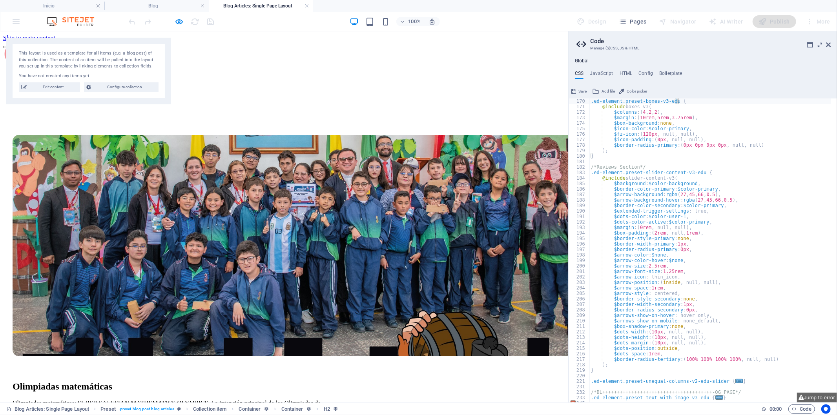
scroll to position [0, 0]
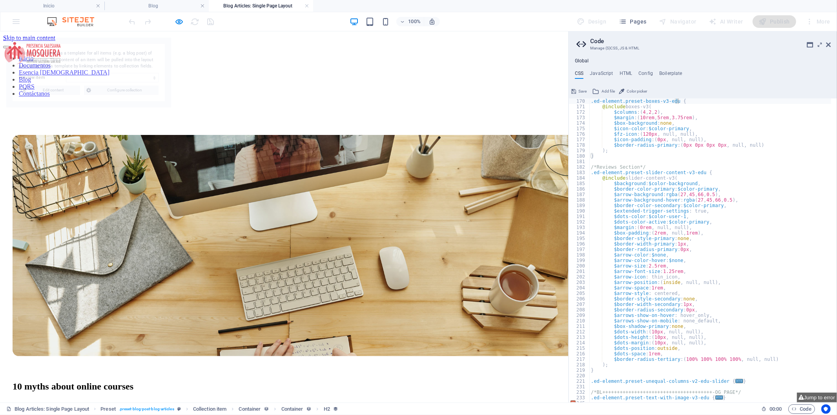
select select "6888c951ab97cd9d3d079d67"
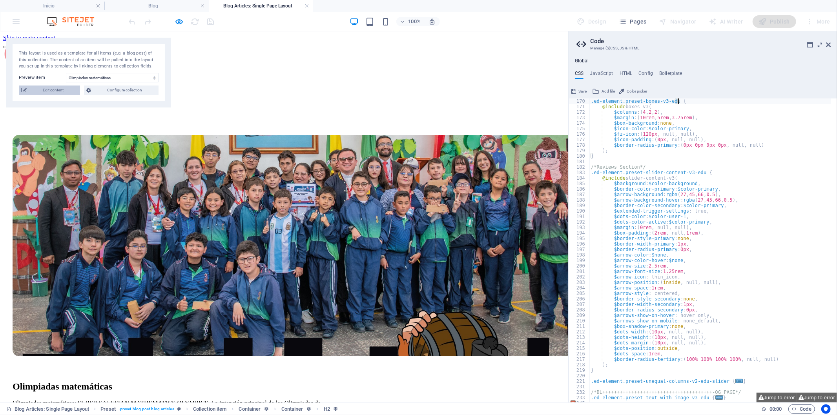
click at [44, 91] on span "Edit content" at bounding box center [53, 90] width 49 height 9
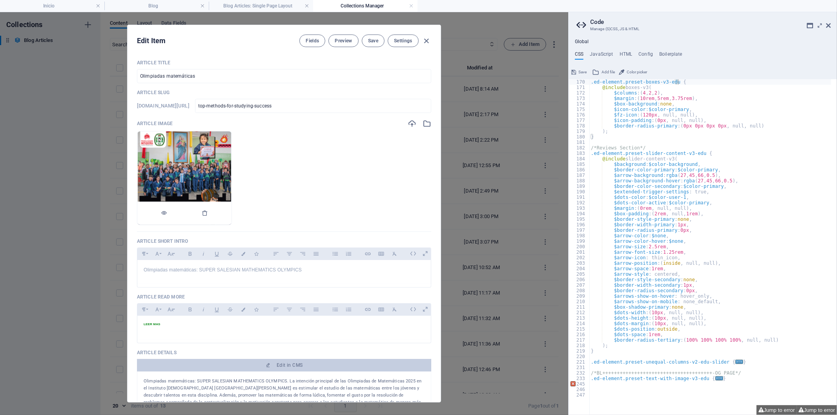
click at [232, 212] on div at bounding box center [184, 214] width 94 height 24
click at [208, 212] on icon "button" at bounding box center [205, 213] width 6 height 6
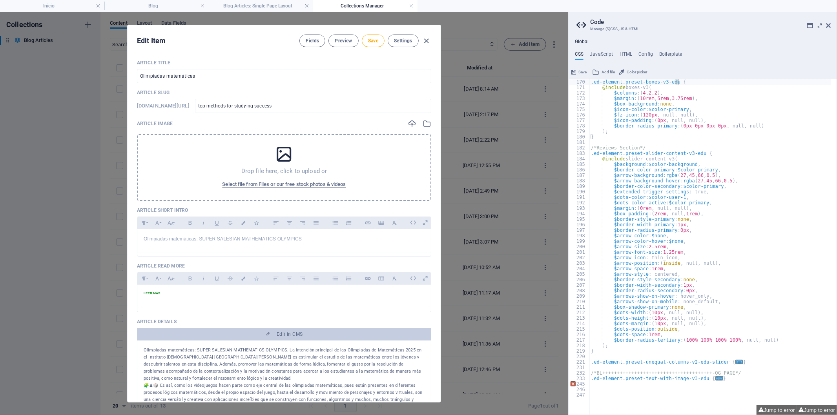
click at [297, 162] on div "Drop file here, click to upload or Select file from Files or our free stock pho…" at bounding box center [284, 167] width 294 height 67
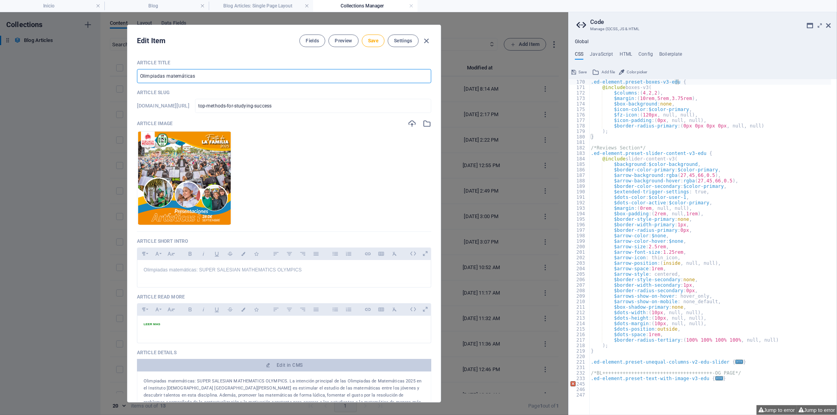
click at [207, 71] on input "Olimpiadas matemáticas" at bounding box center [284, 76] width 294 height 14
type input "D"
type input "Fiesta de la familia - Presentaciones Artisticas"
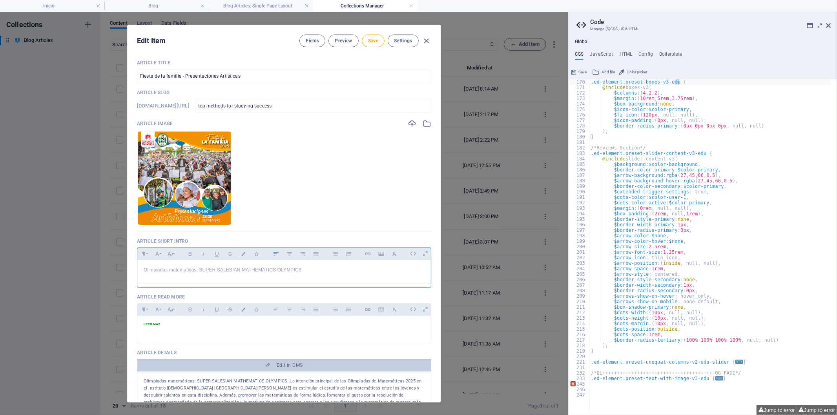
click at [230, 275] on div "Olimpiadas matemáticas: SUPER SALESIAN MATHEMATICS OLYMPICS" at bounding box center [284, 272] width 294 height 24
click at [194, 268] on p "Presentaciones artisticas por nuestros estudiantes" at bounding box center [284, 269] width 281 height 7
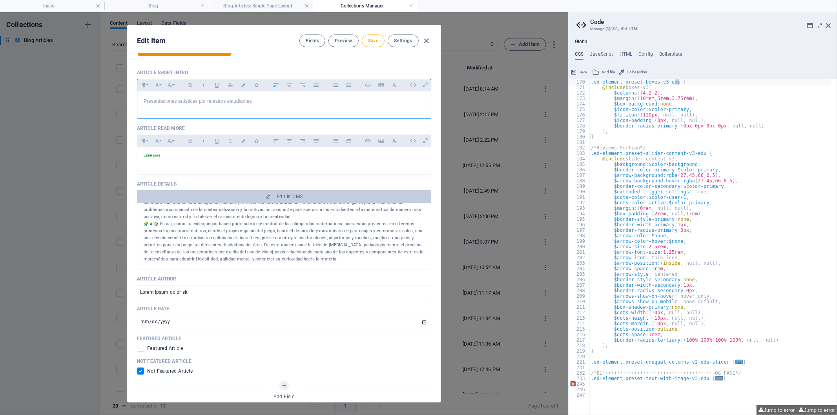
scroll to position [174, 0]
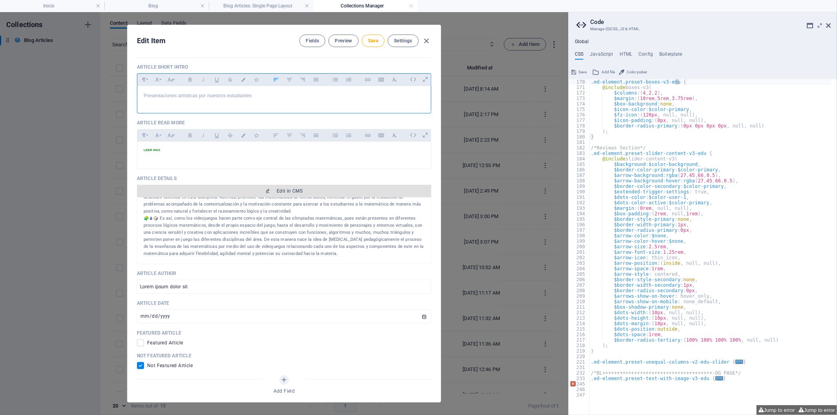
click at [319, 188] on span "Edit in CMS" at bounding box center [284, 191] width 288 height 6
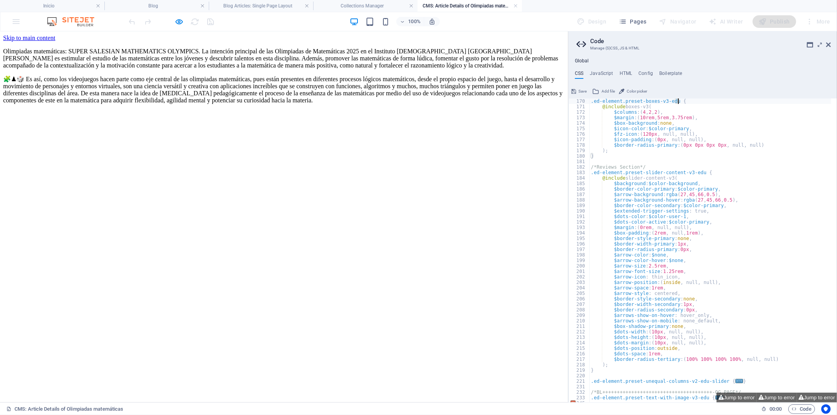
scroll to position [0, 0]
click at [225, 110] on div "Olimpiadas matemáticas: SUPER SALESIAN MATHEMATICS OLYMPICS. La intención princ…" at bounding box center [284, 75] width 562 height 69
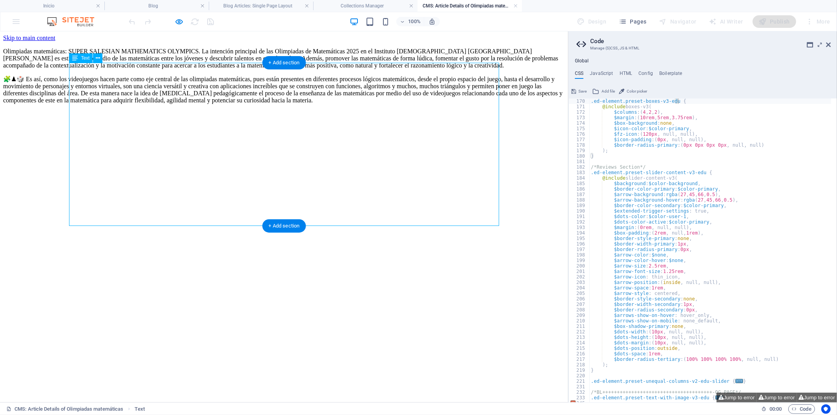
click at [225, 110] on div "Olimpiadas matemáticas: SUPER SALESIAN MATHEMATICS OLYMPICS. La intención princ…" at bounding box center [284, 75] width 562 height 69
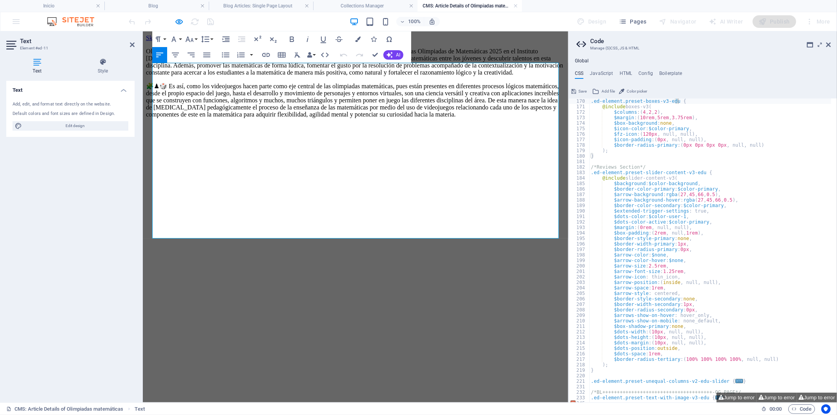
drag, startPoint x: 368, startPoint y: 115, endPoint x: 225, endPoint y: 115, distance: 142.4
click at [225, 76] on p "Olimpiadas matemáticas: SUPER SALESIAN MATHEMATICS OLYMPICS. La intención princ…" at bounding box center [355, 61] width 419 height 28
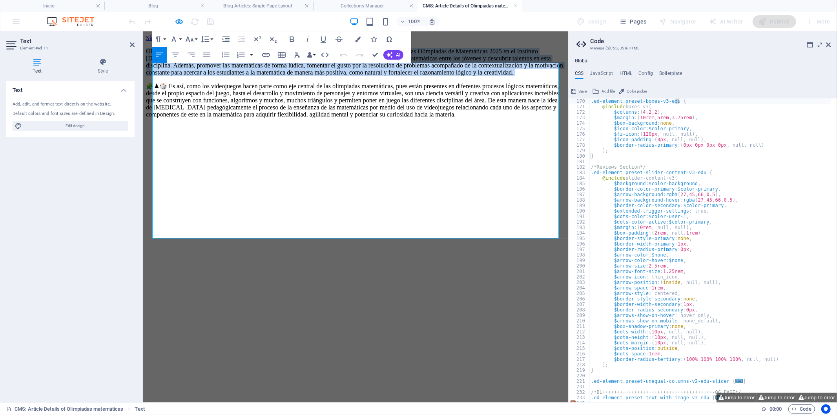
click at [225, 76] on p "Olimpiadas matemáticas: SUPER SALESIAN MATHEMATICS OLYMPICS. La intención princ…" at bounding box center [355, 61] width 419 height 28
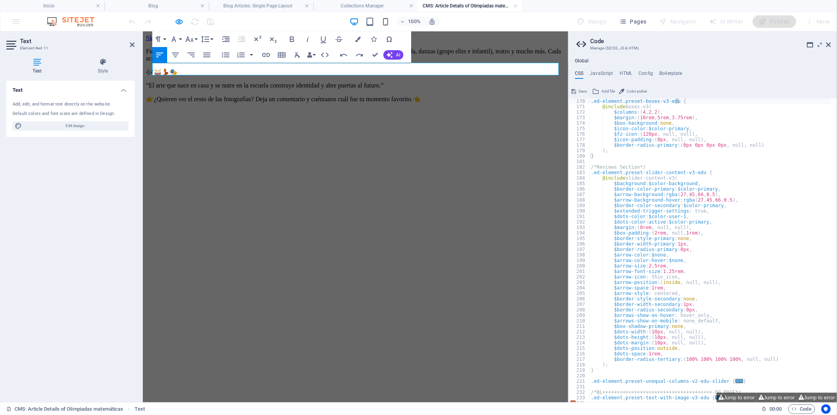
scroll to position [3715, 9]
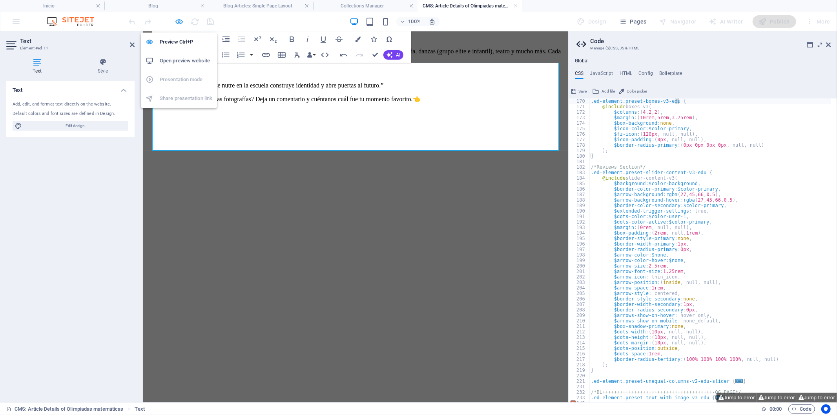
click at [179, 24] on icon "button" at bounding box center [179, 21] width 9 height 9
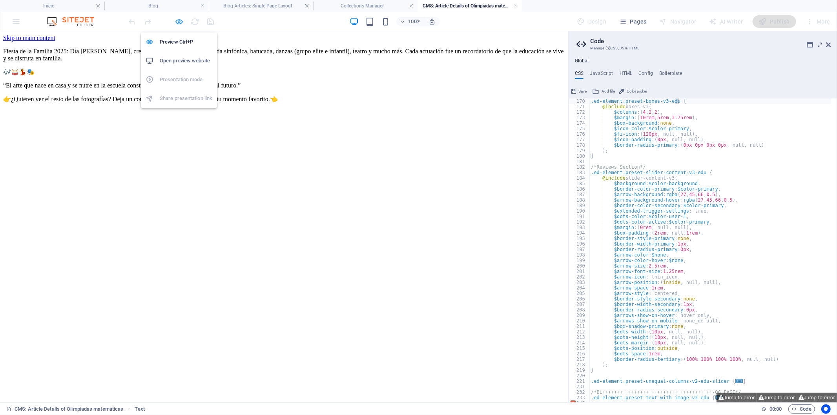
click at [179, 21] on icon "button" at bounding box center [179, 21] width 9 height 9
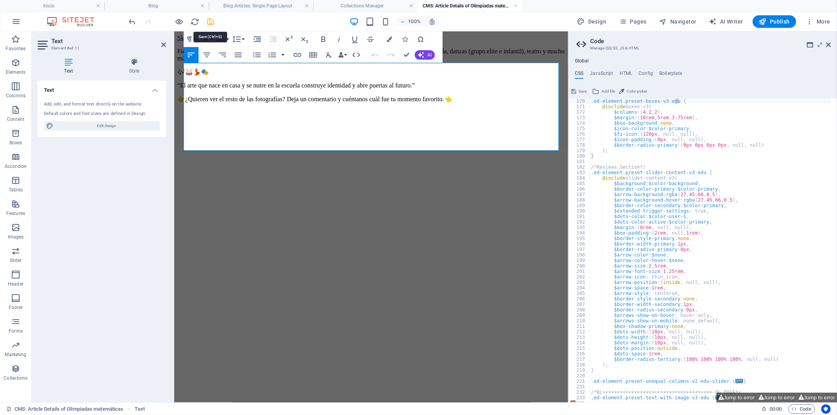
click at [213, 20] on icon "save" at bounding box center [210, 21] width 9 height 9
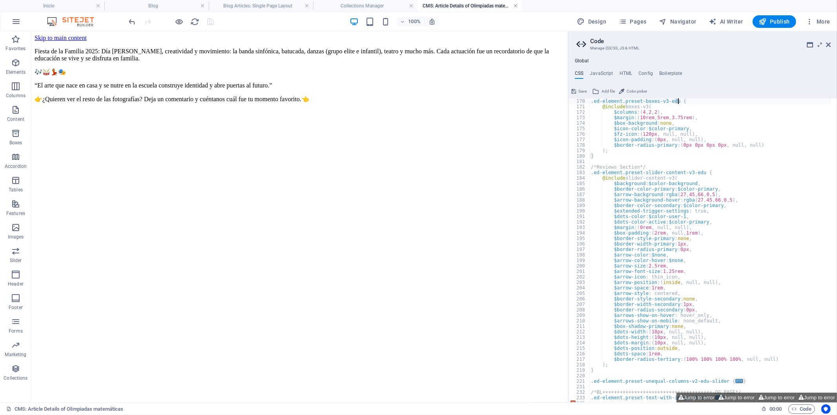
click at [514, 5] on link at bounding box center [515, 5] width 5 height 7
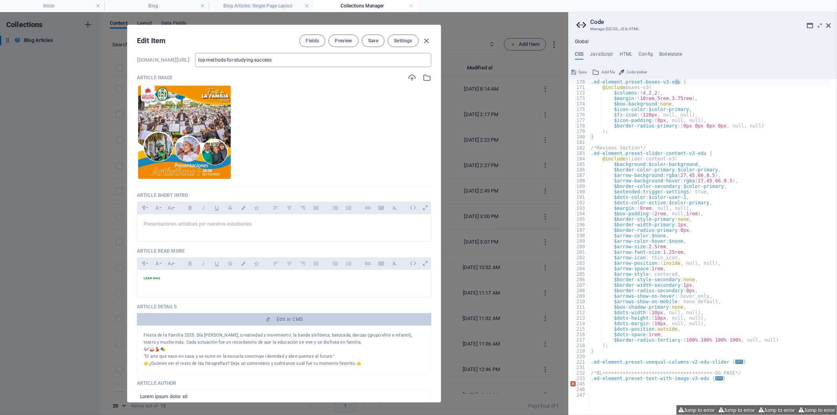
scroll to position [0, 0]
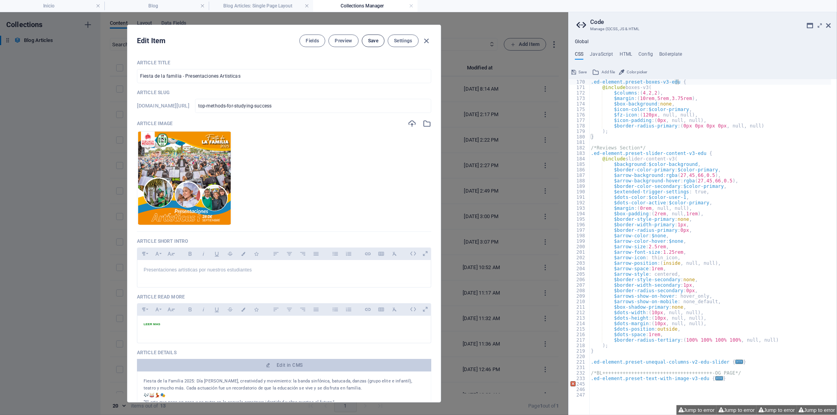
click at [371, 42] on span "Save" at bounding box center [373, 41] width 10 height 6
click at [424, 44] on icon "button" at bounding box center [426, 40] width 9 height 9
type input "[DATE]"
checkbox input "false"
type input "top-methods-for-studying-success"
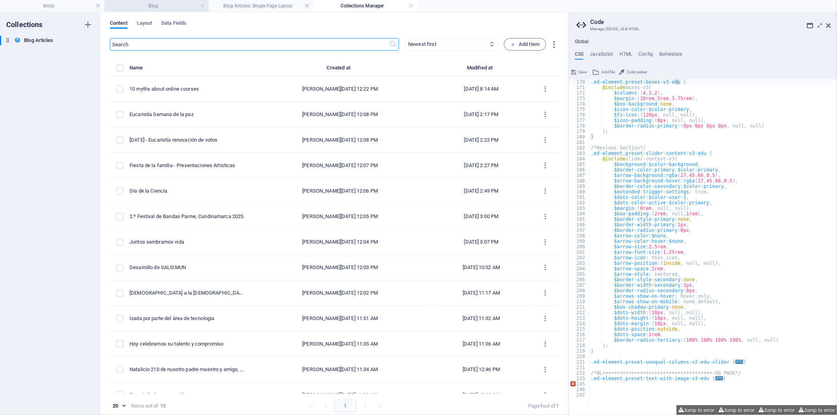
click at [146, 8] on h4 "Blog" at bounding box center [156, 6] width 104 height 9
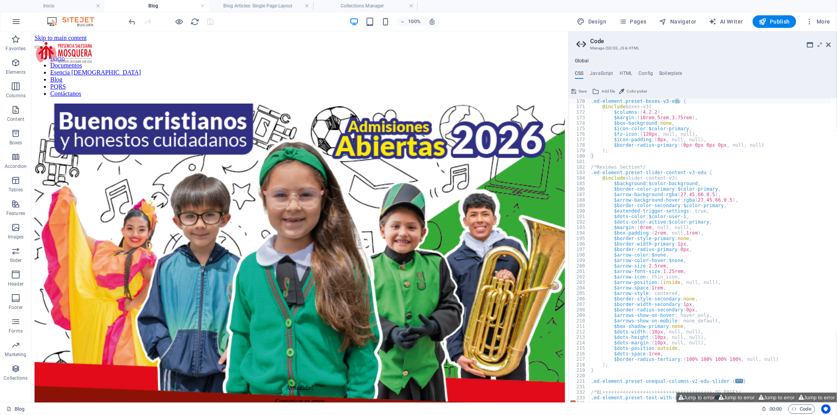
scroll to position [354, 0]
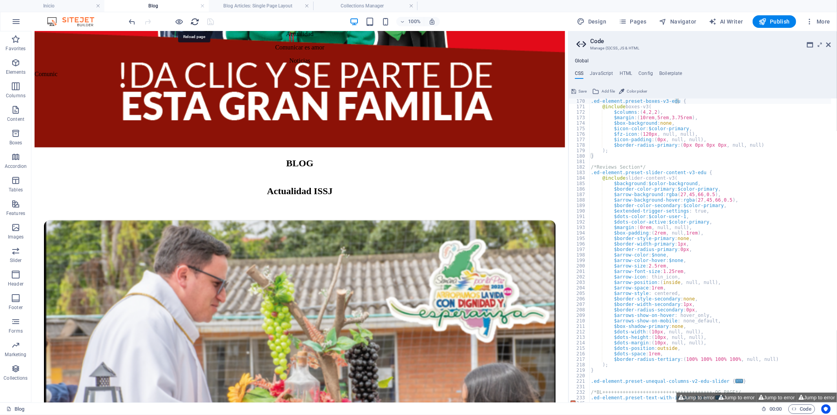
click at [195, 22] on icon "reload" at bounding box center [195, 21] width 9 height 9
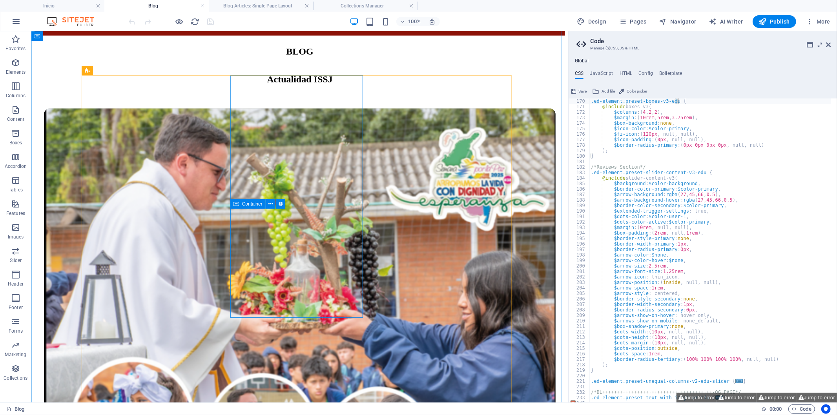
scroll to position [480, 0]
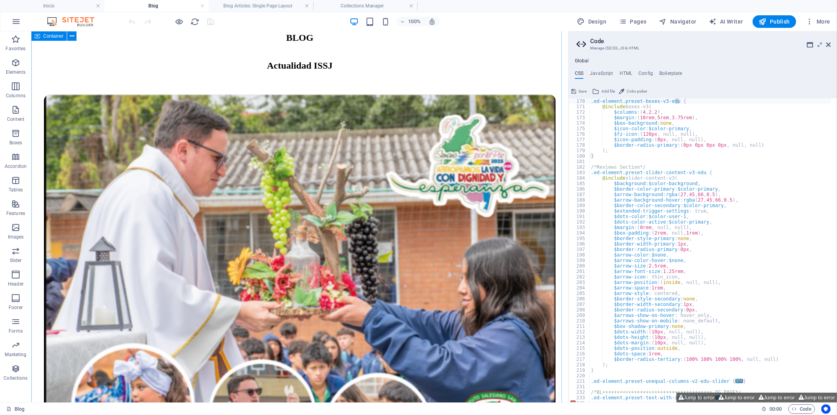
click at [753, 18] on span "Publish" at bounding box center [774, 22] width 31 height 8
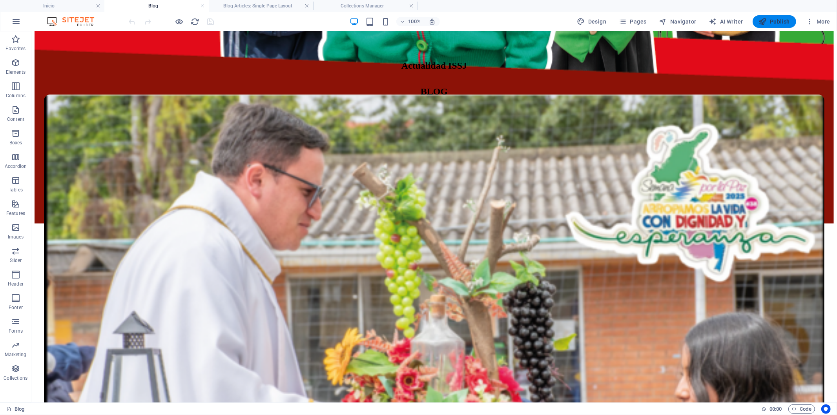
click at [753, 25] on button "Publish" at bounding box center [775, 21] width 44 height 13
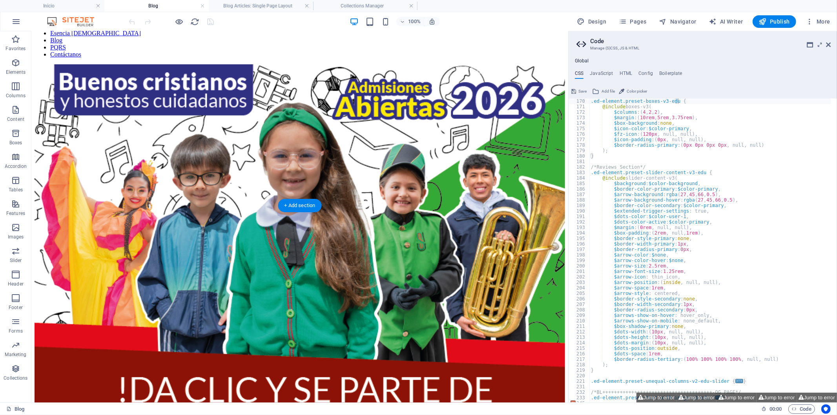
scroll to position [0, 0]
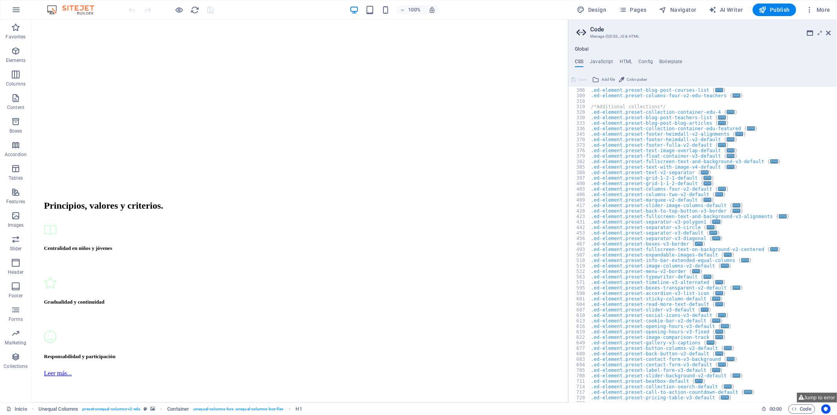
scroll to position [3779, 0]
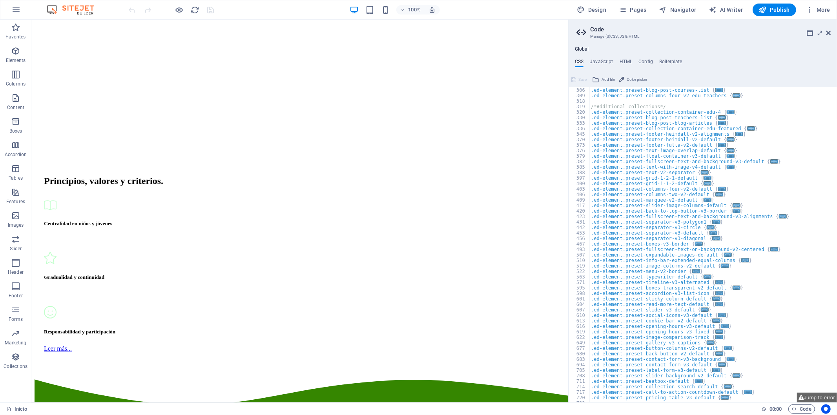
click at [174, 9] on div at bounding box center [172, 10] width 88 height 13
click at [178, 10] on icon "button" at bounding box center [179, 9] width 9 height 9
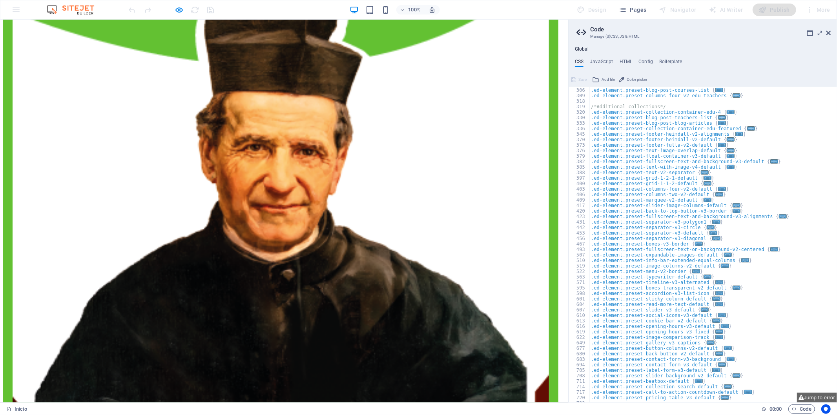
drag, startPoint x: 436, startPoint y: 64, endPoint x: 383, endPoint y: 64, distance: 53.8
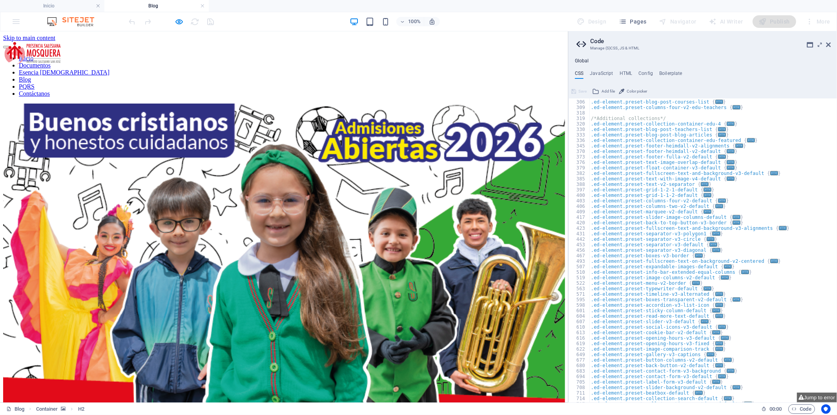
scroll to position [0, 0]
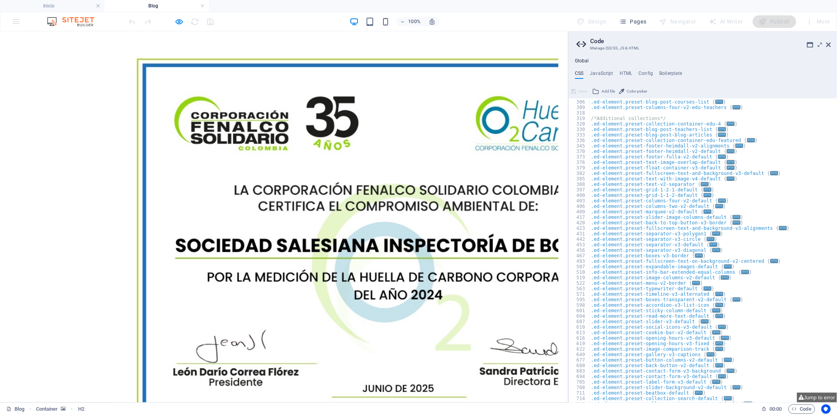
click at [527, 127] on div "×" at bounding box center [280, 258] width 555 height 448
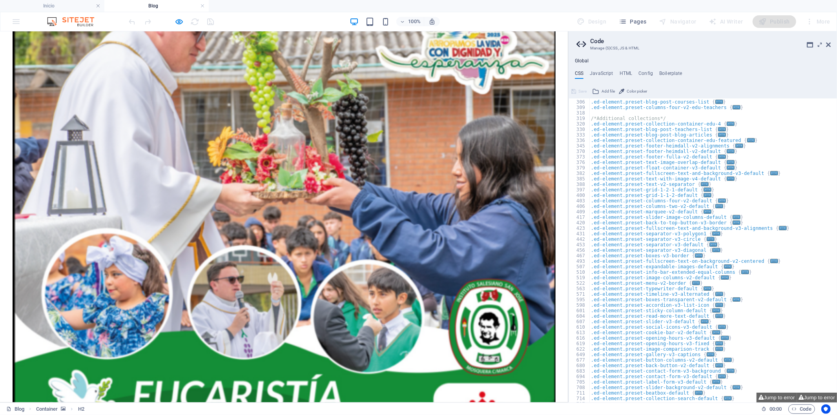
scroll to position [872, 0]
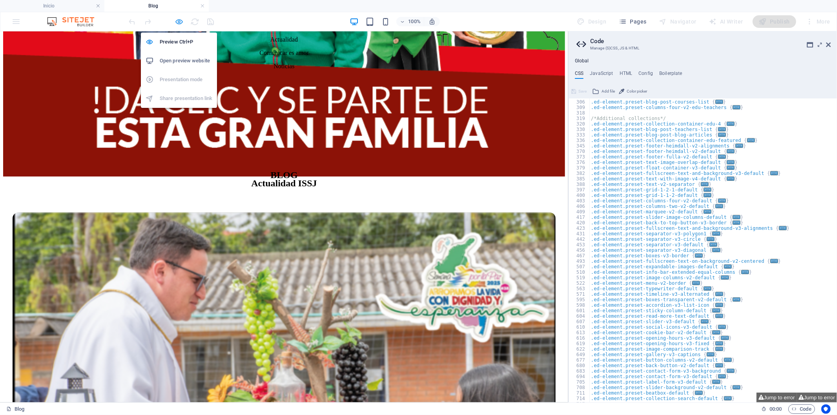
click at [180, 22] on icon "button" at bounding box center [179, 21] width 9 height 9
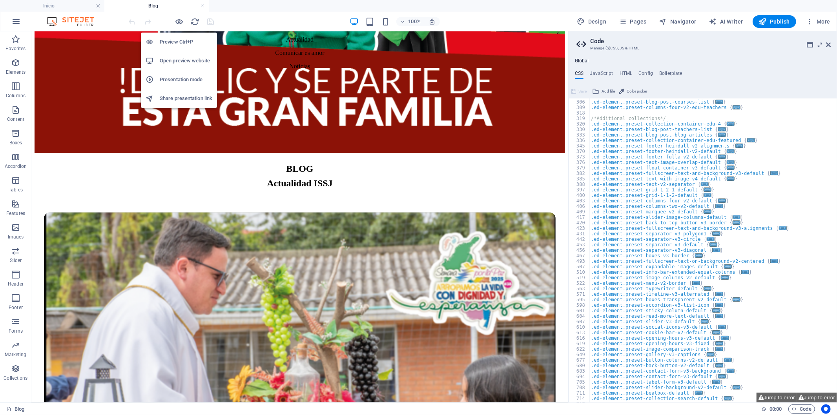
scroll to position [387, 0]
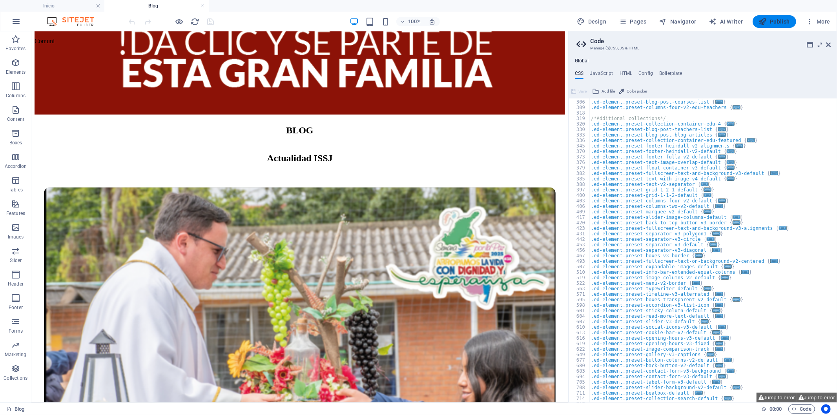
click at [782, 22] on span "Publish" at bounding box center [774, 22] width 31 height 8
